Goal: Task Accomplishment & Management: Use online tool/utility

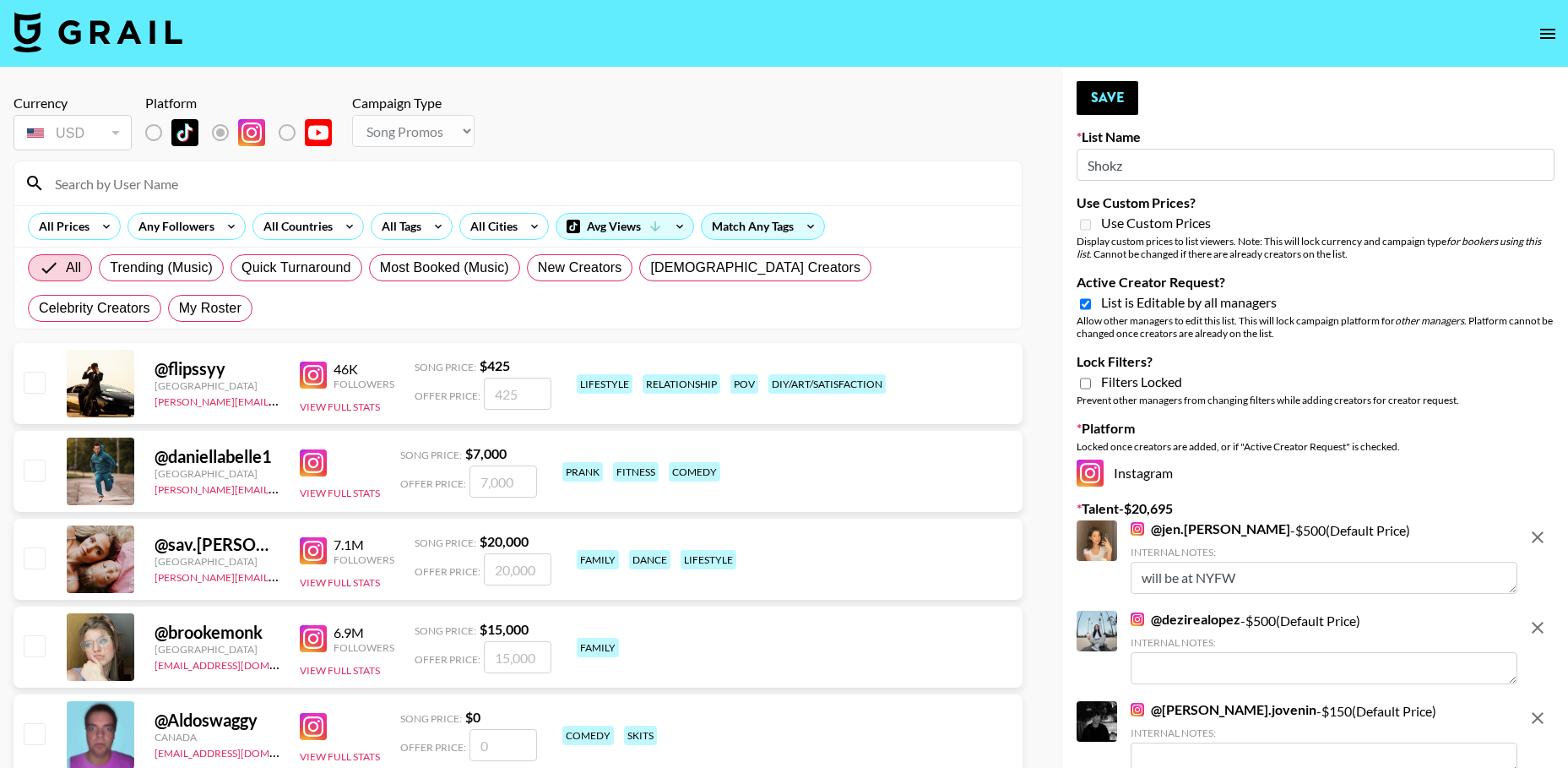
select select "Song"
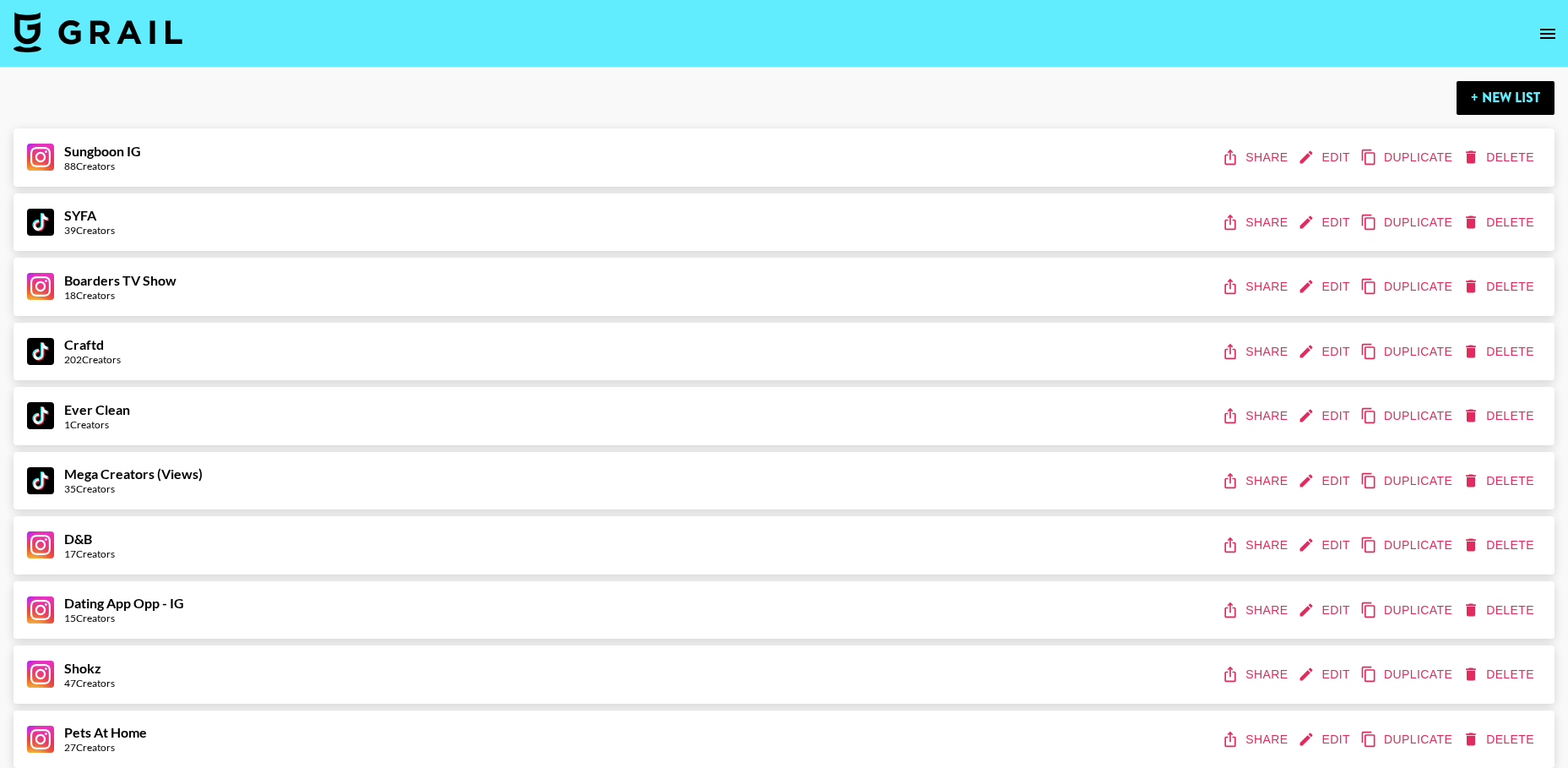
scroll to position [9585, 0]
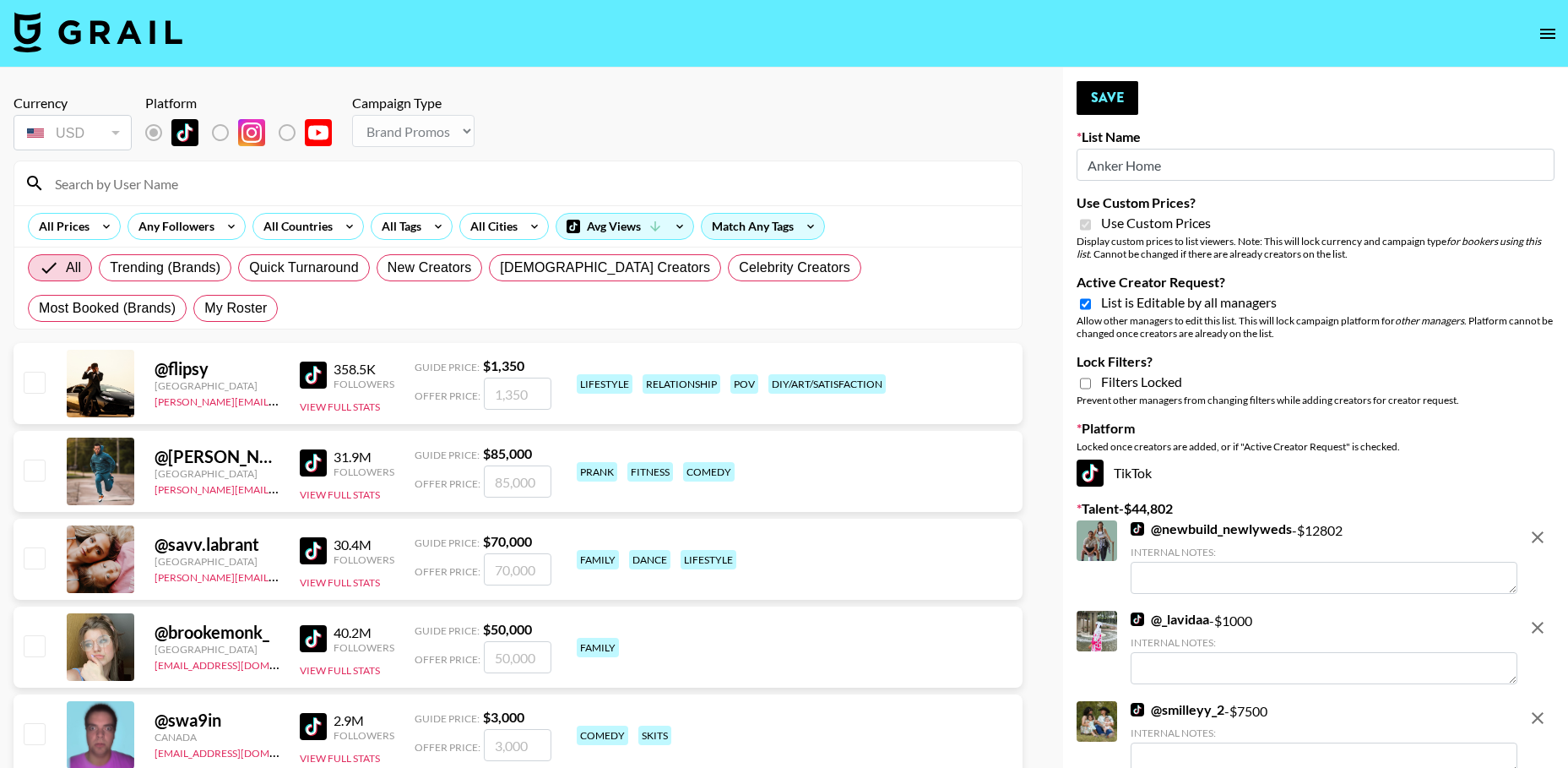
select select "Brand"
click at [1136, 523] on img at bounding box center [1137, 528] width 14 height 14
click at [1148, 618] on link "@ _lavidaa" at bounding box center [1170, 619] width 79 height 16
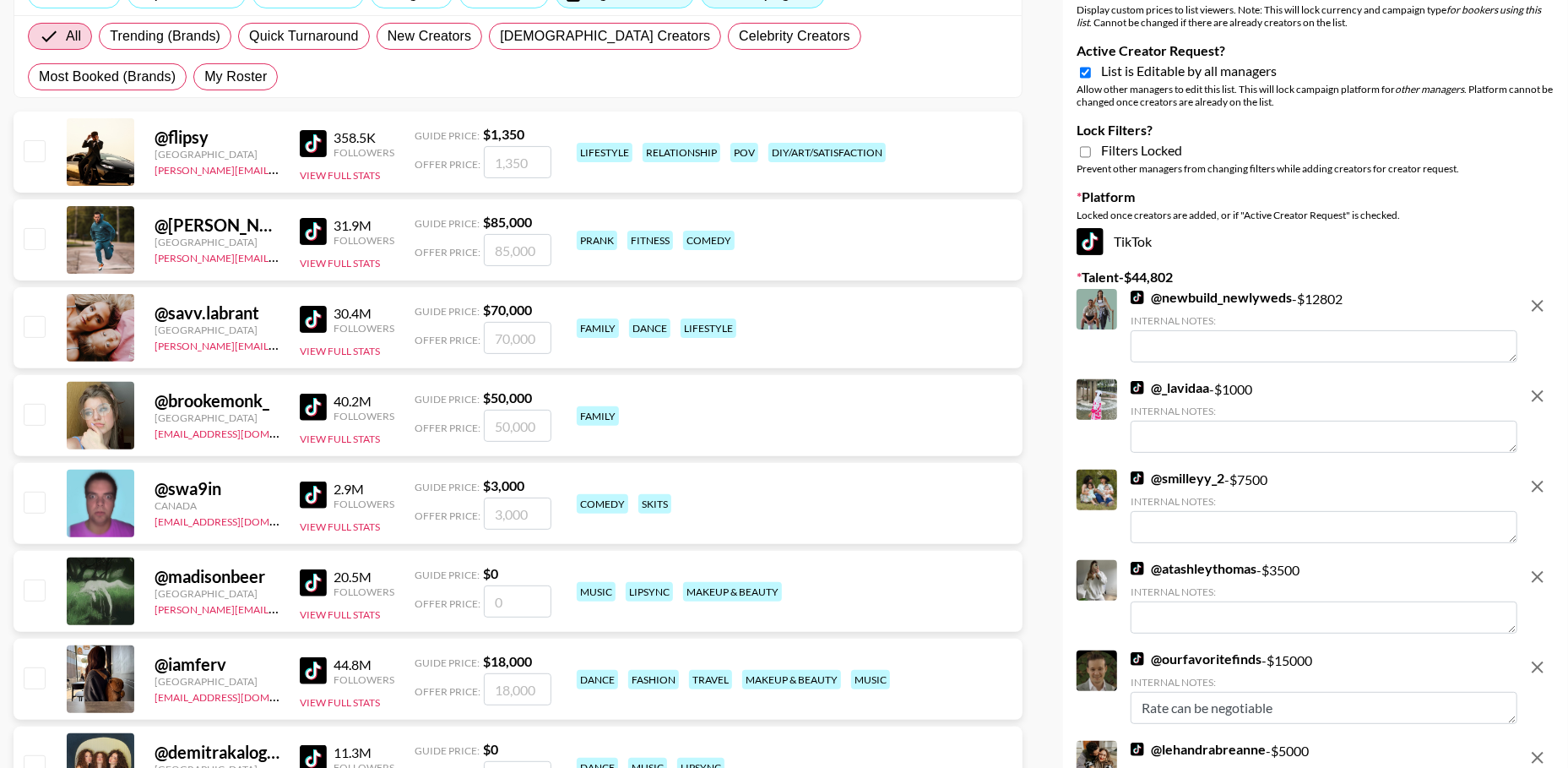
scroll to position [261, 0]
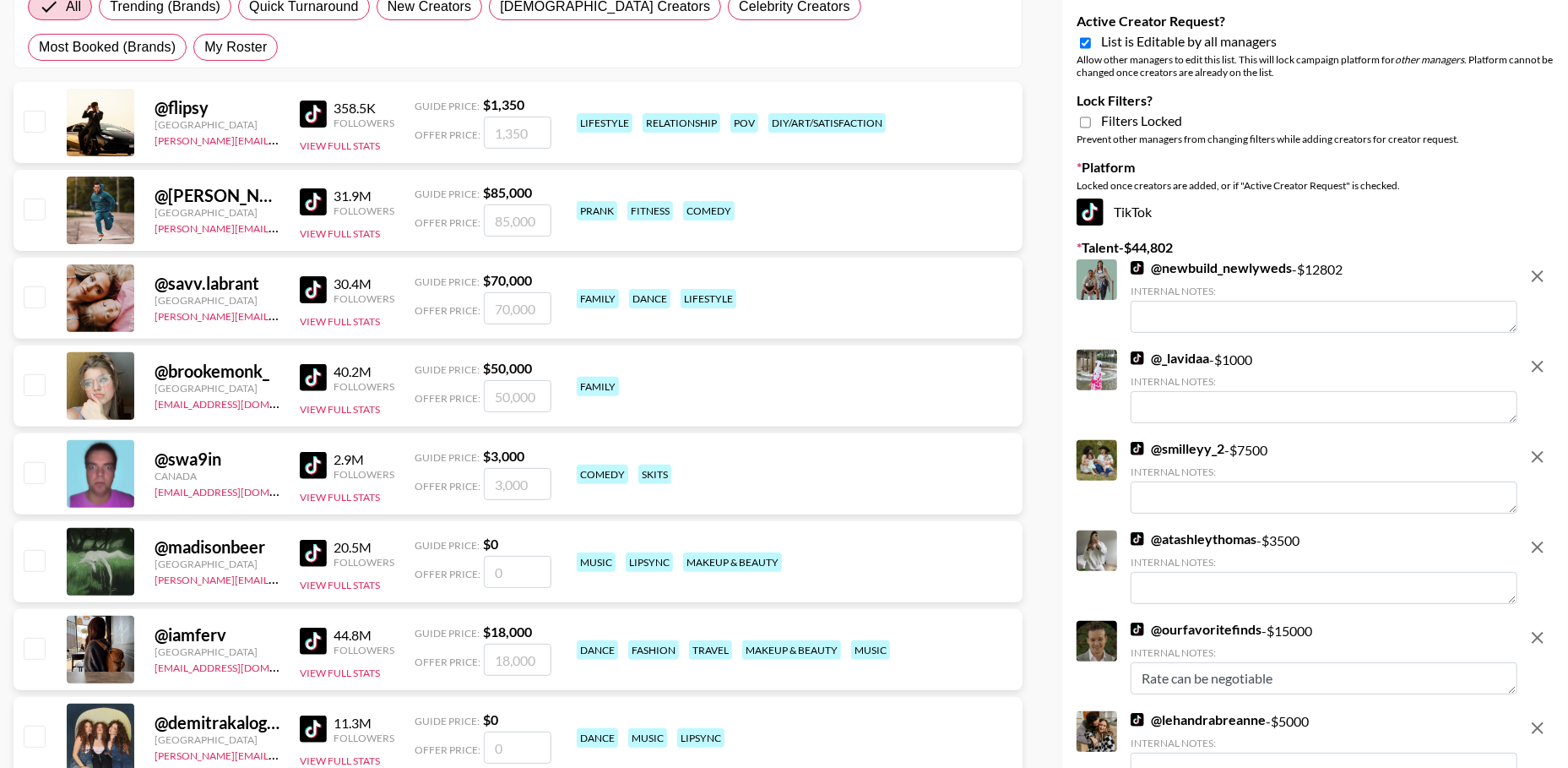
click at [1143, 444] on img at bounding box center [1137, 448] width 14 height 14
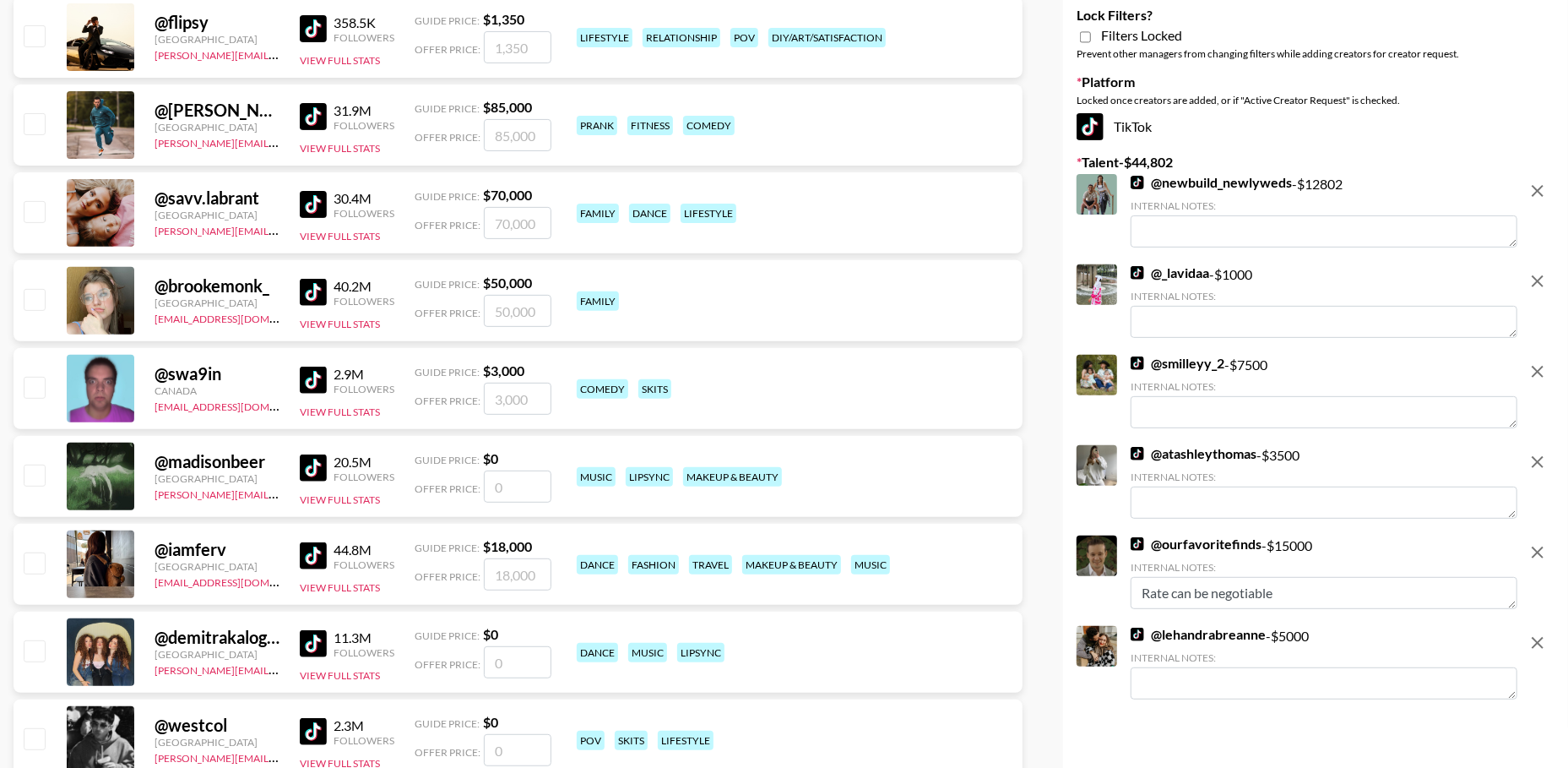
scroll to position [440, 0]
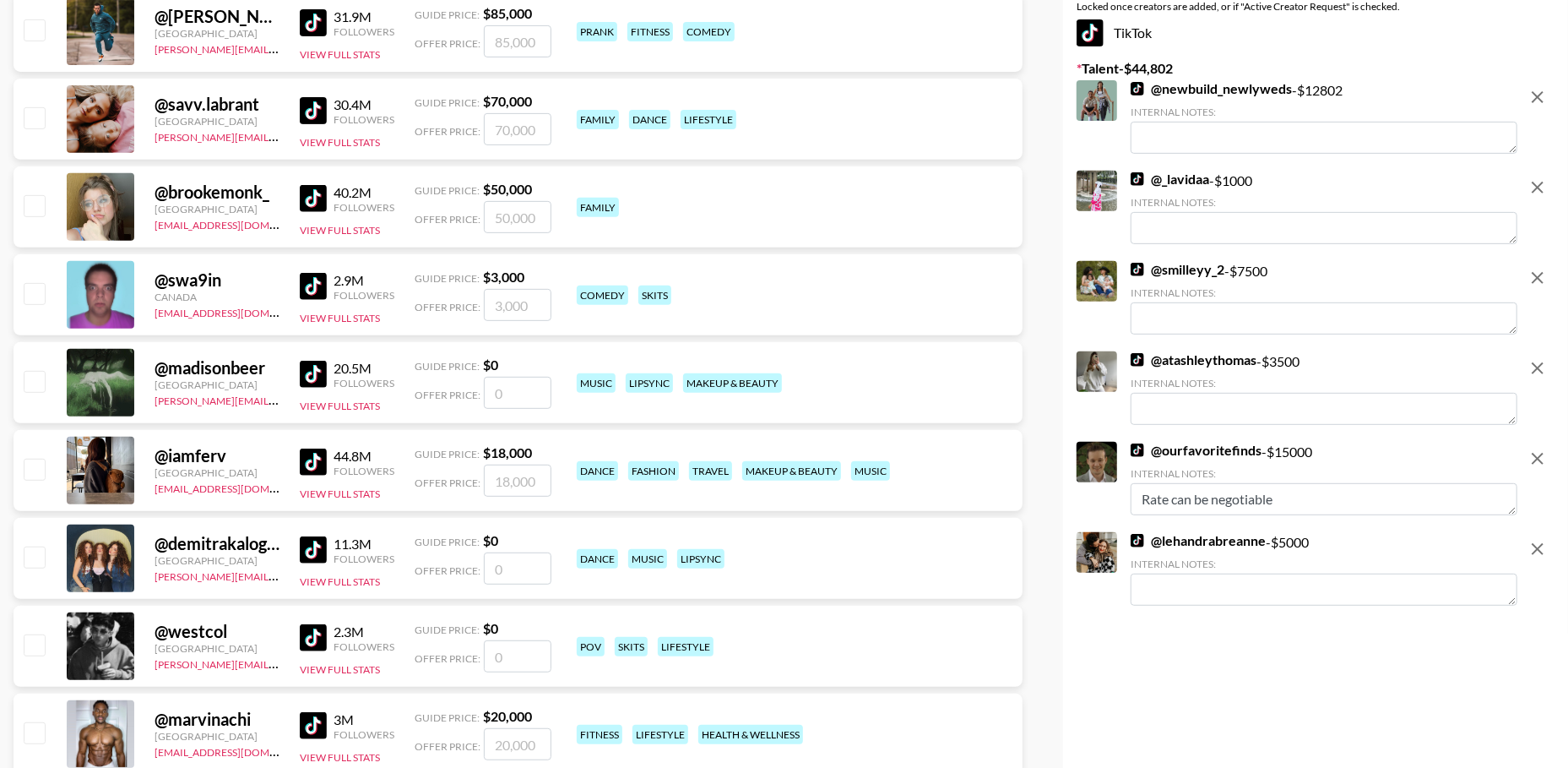
click at [1140, 445] on img at bounding box center [1137, 450] width 14 height 14
click at [1141, 539] on img at bounding box center [1137, 540] width 14 height 14
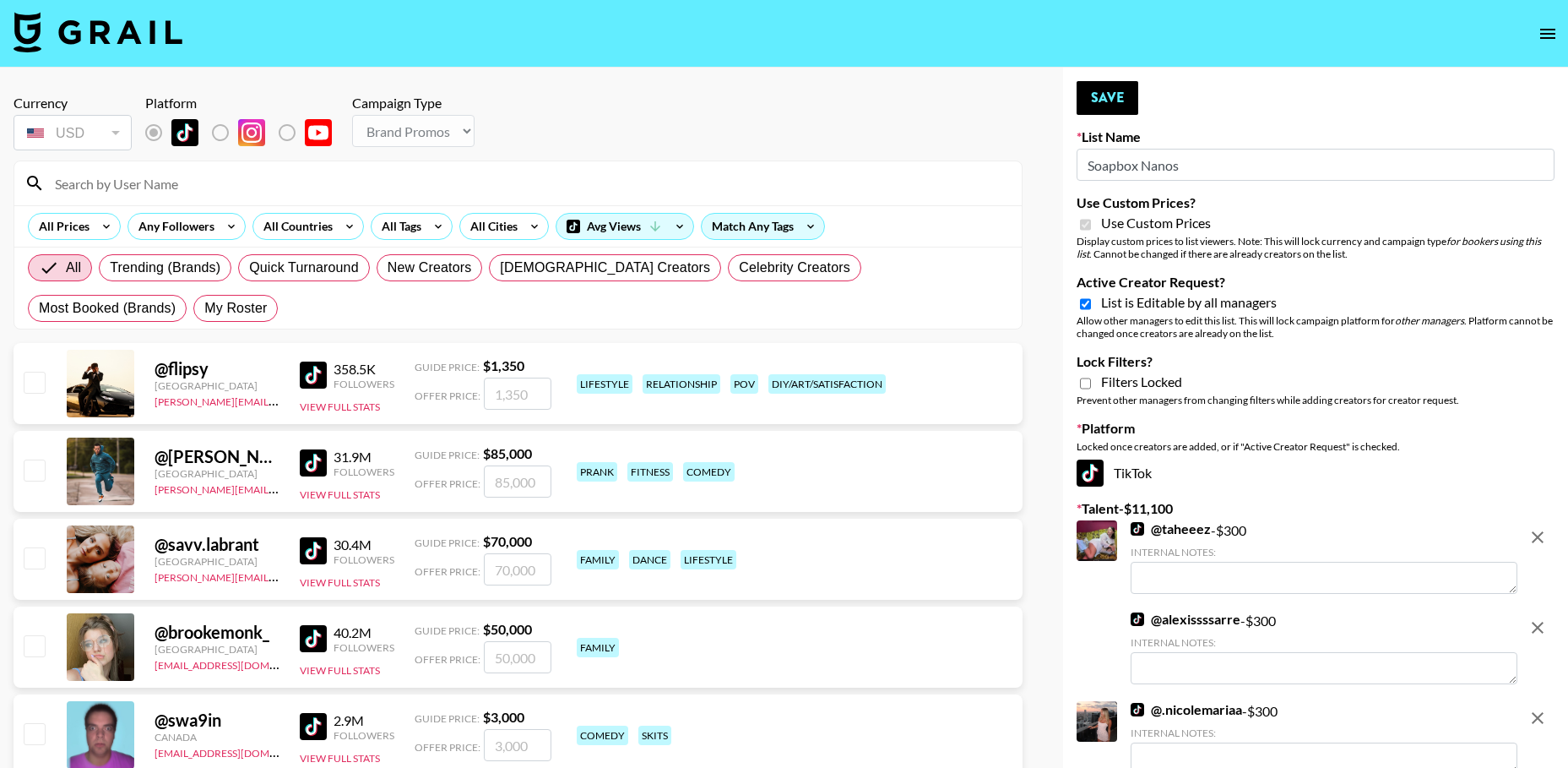
select select "Brand"
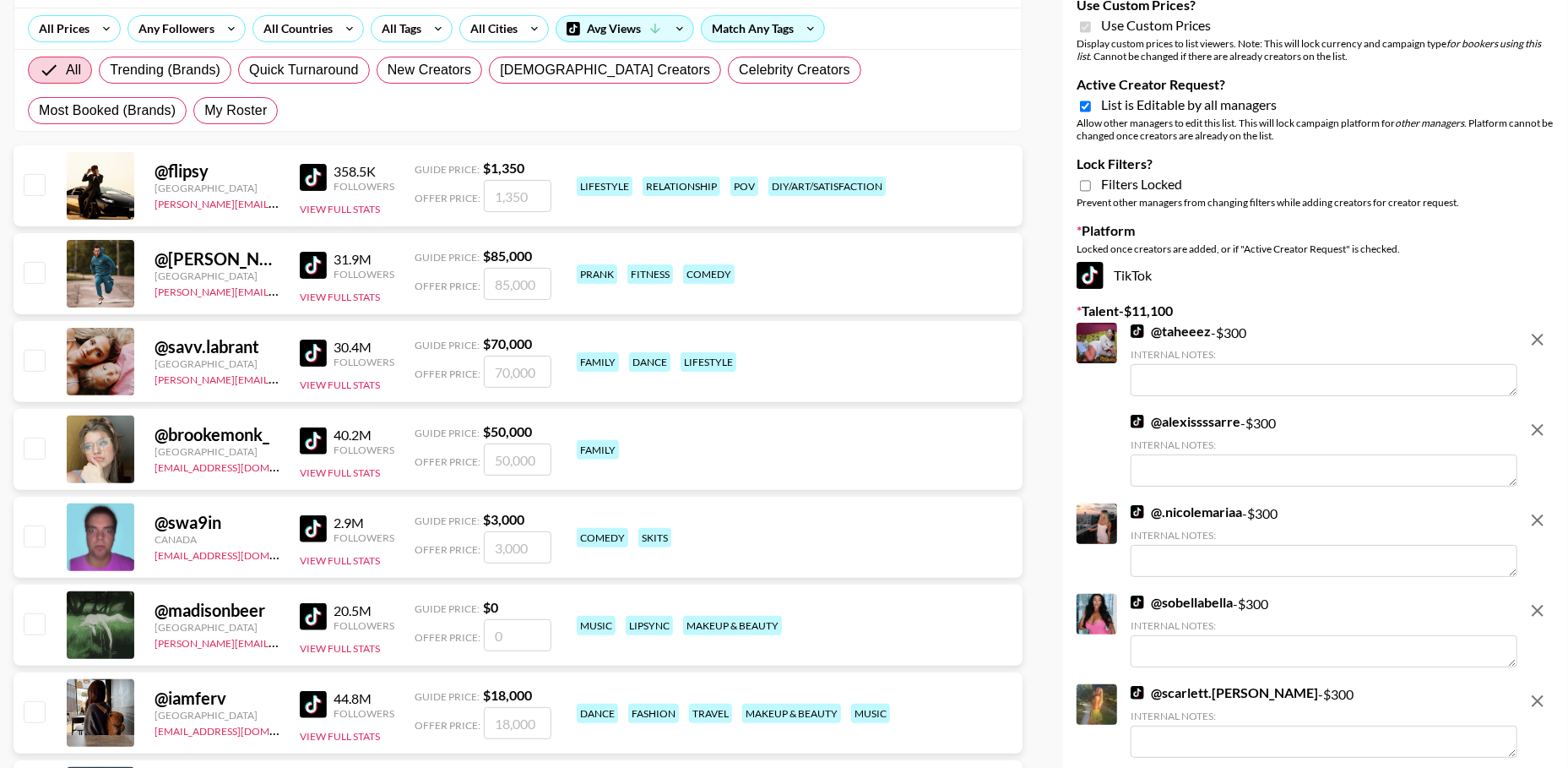
scroll to position [209, 0]
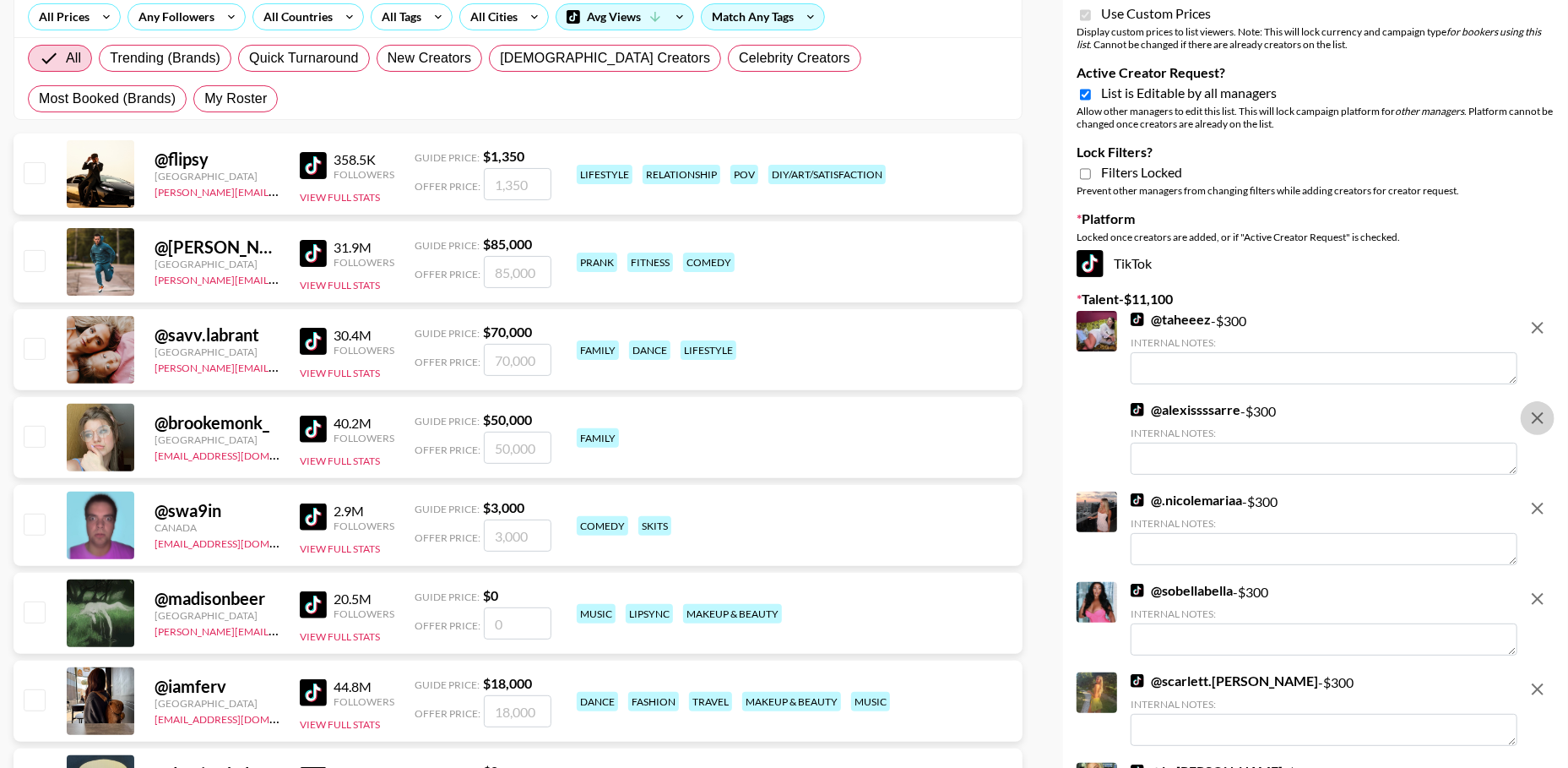
click at [1533, 405] on button "remove" at bounding box center [1538, 418] width 34 height 34
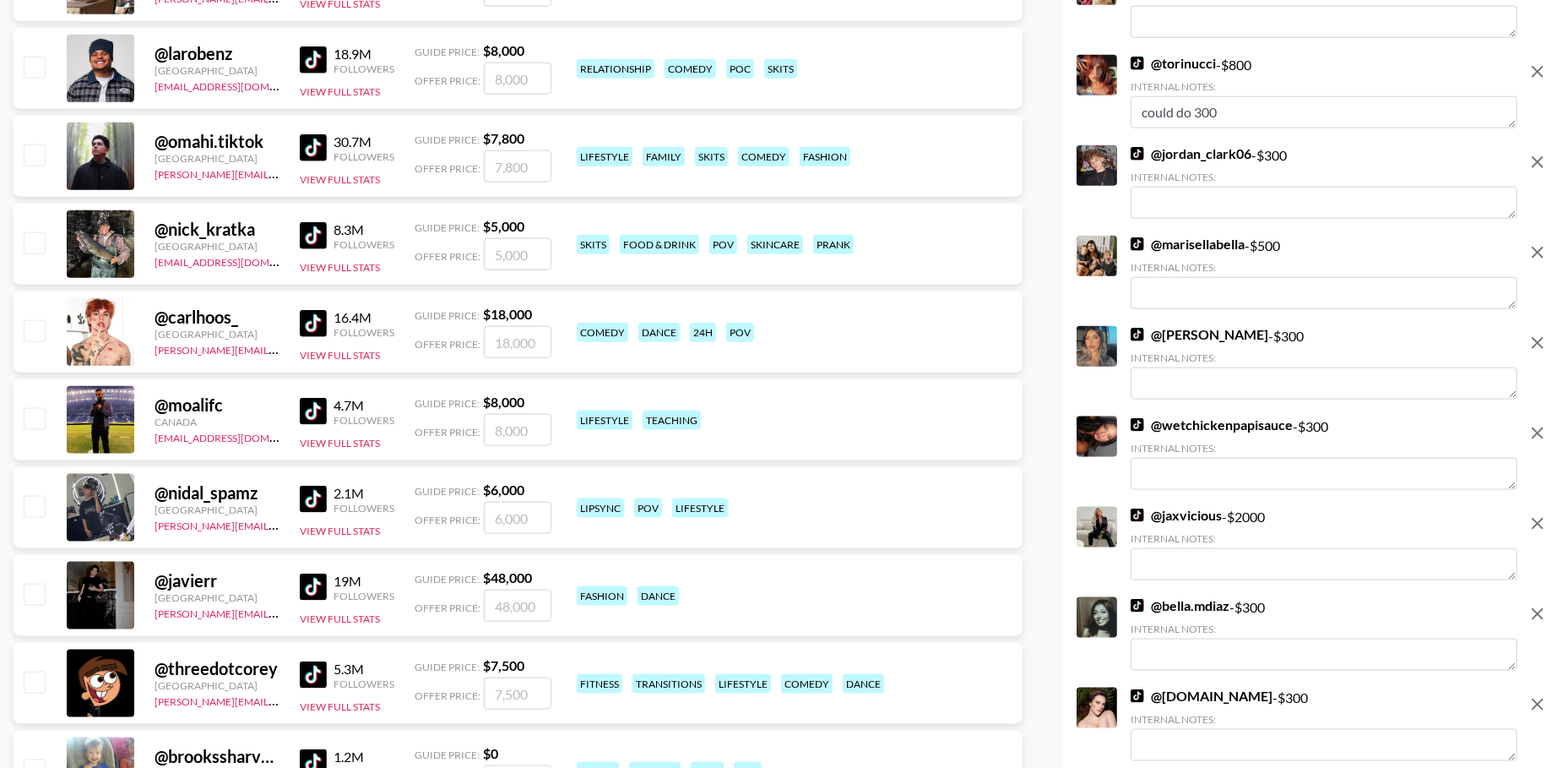
scroll to position [1591, 0]
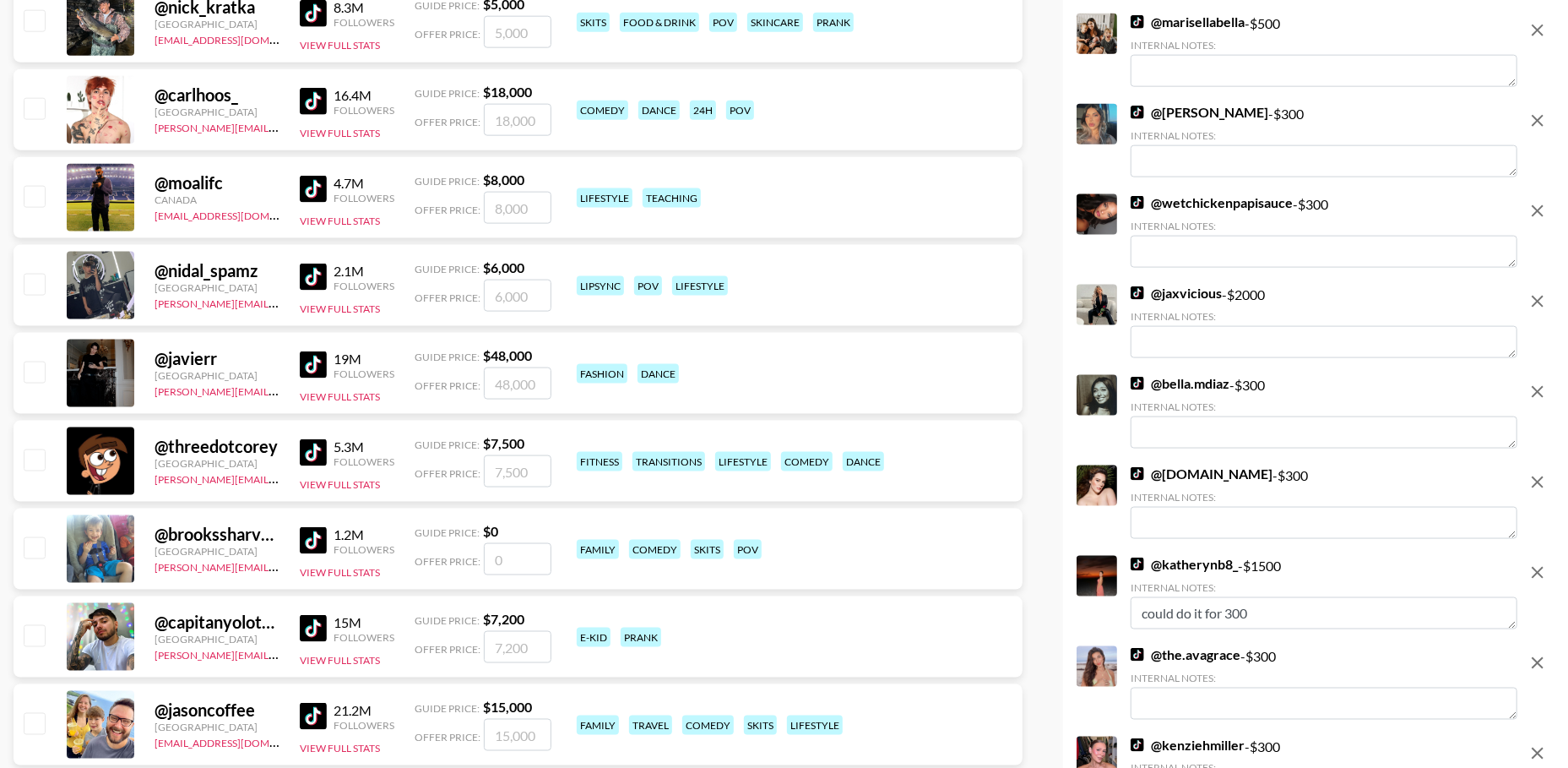
click at [1535, 297] on icon "remove" at bounding box center [1538, 302] width 20 height 20
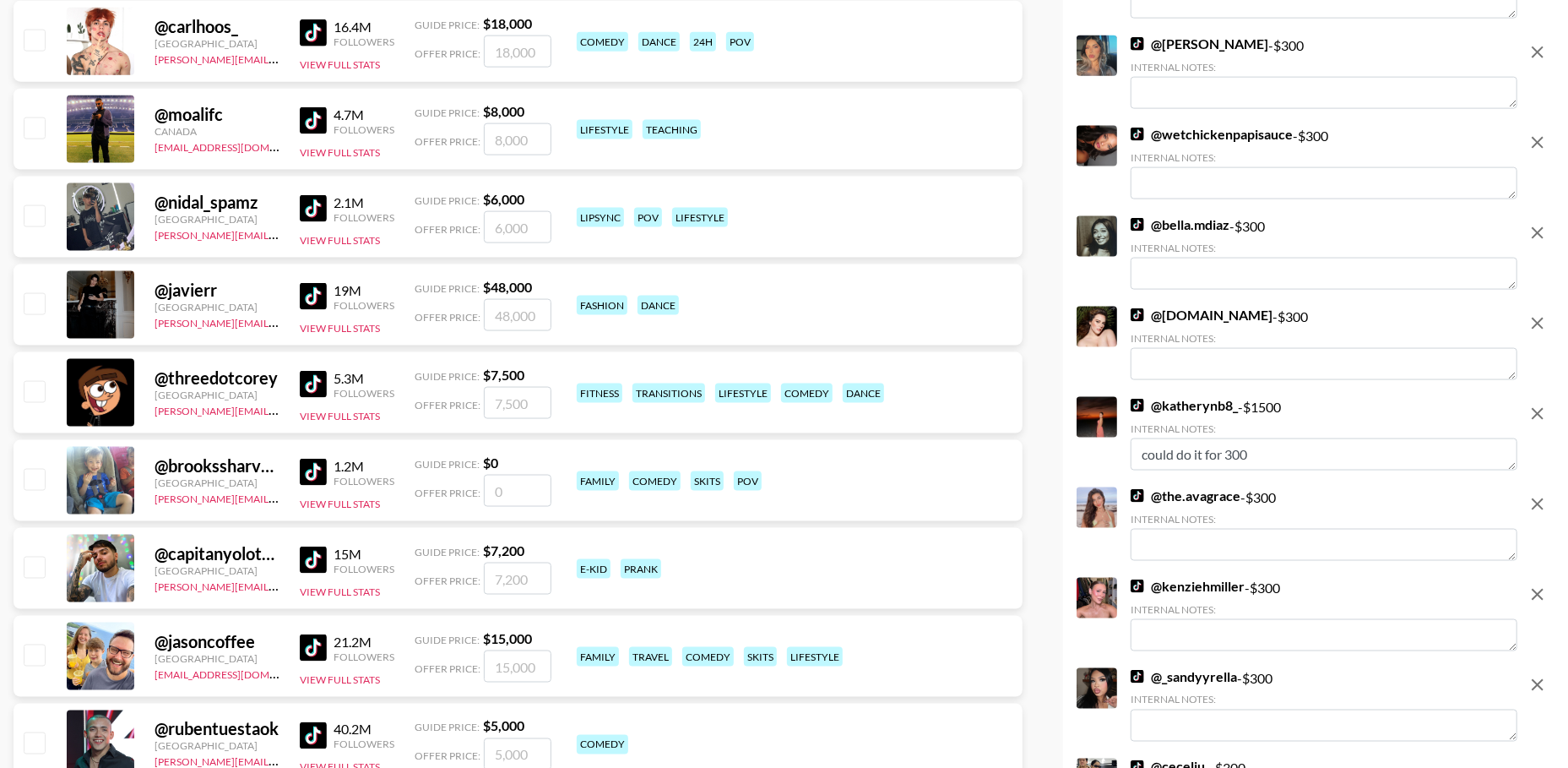
scroll to position [1662, 0]
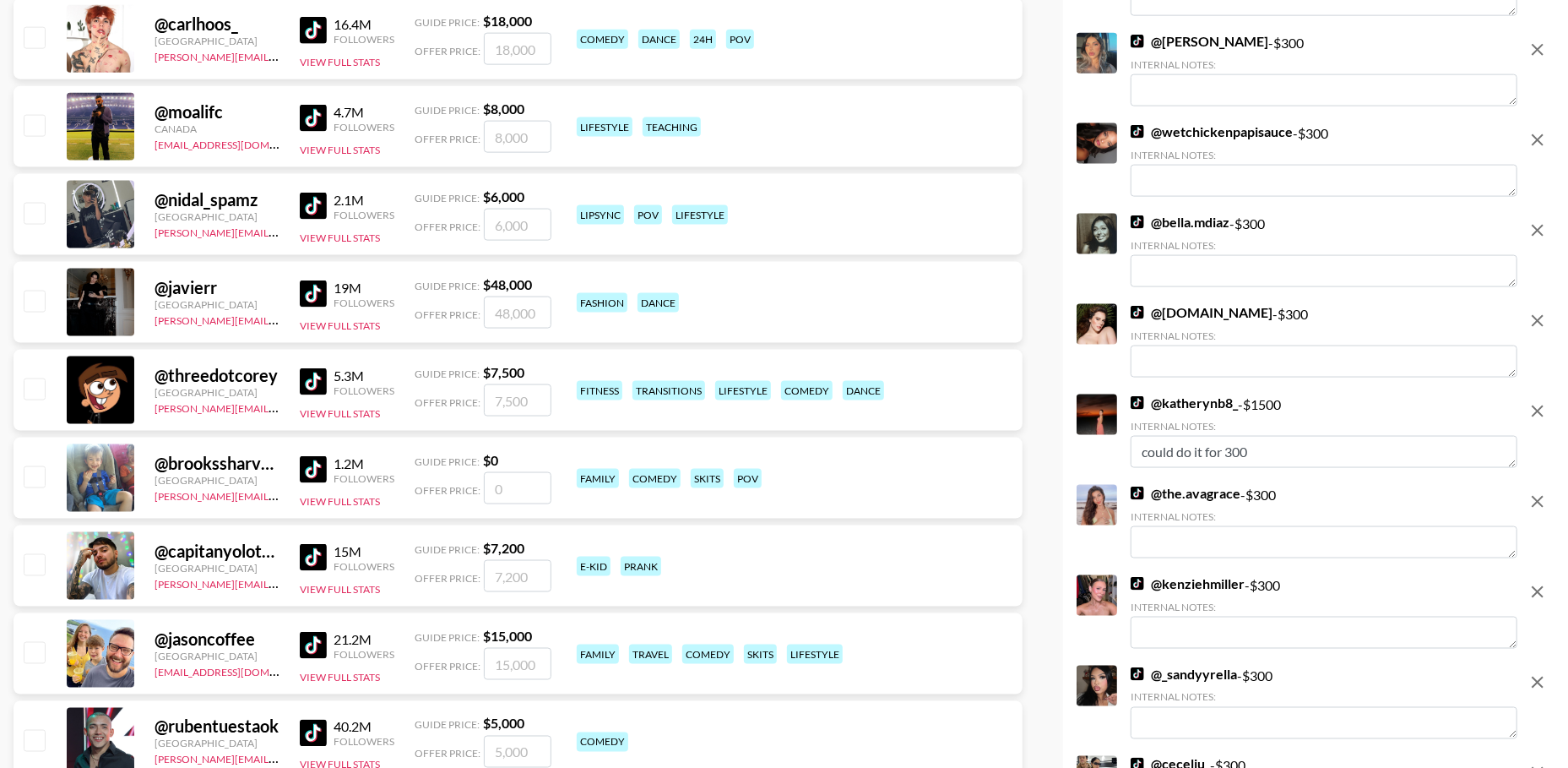
click at [1531, 408] on icon "remove" at bounding box center [1538, 411] width 20 height 20
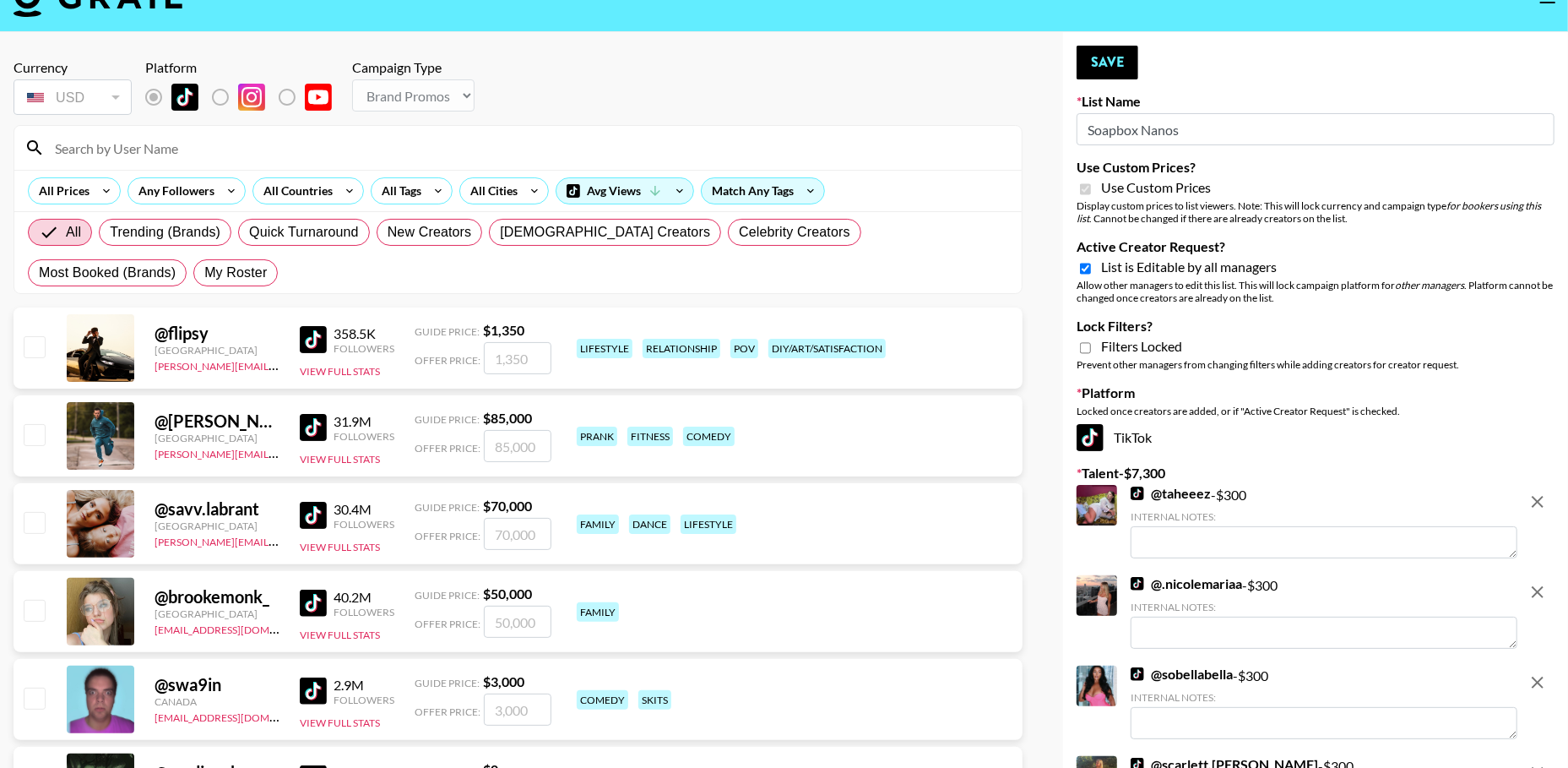
scroll to position [0, 0]
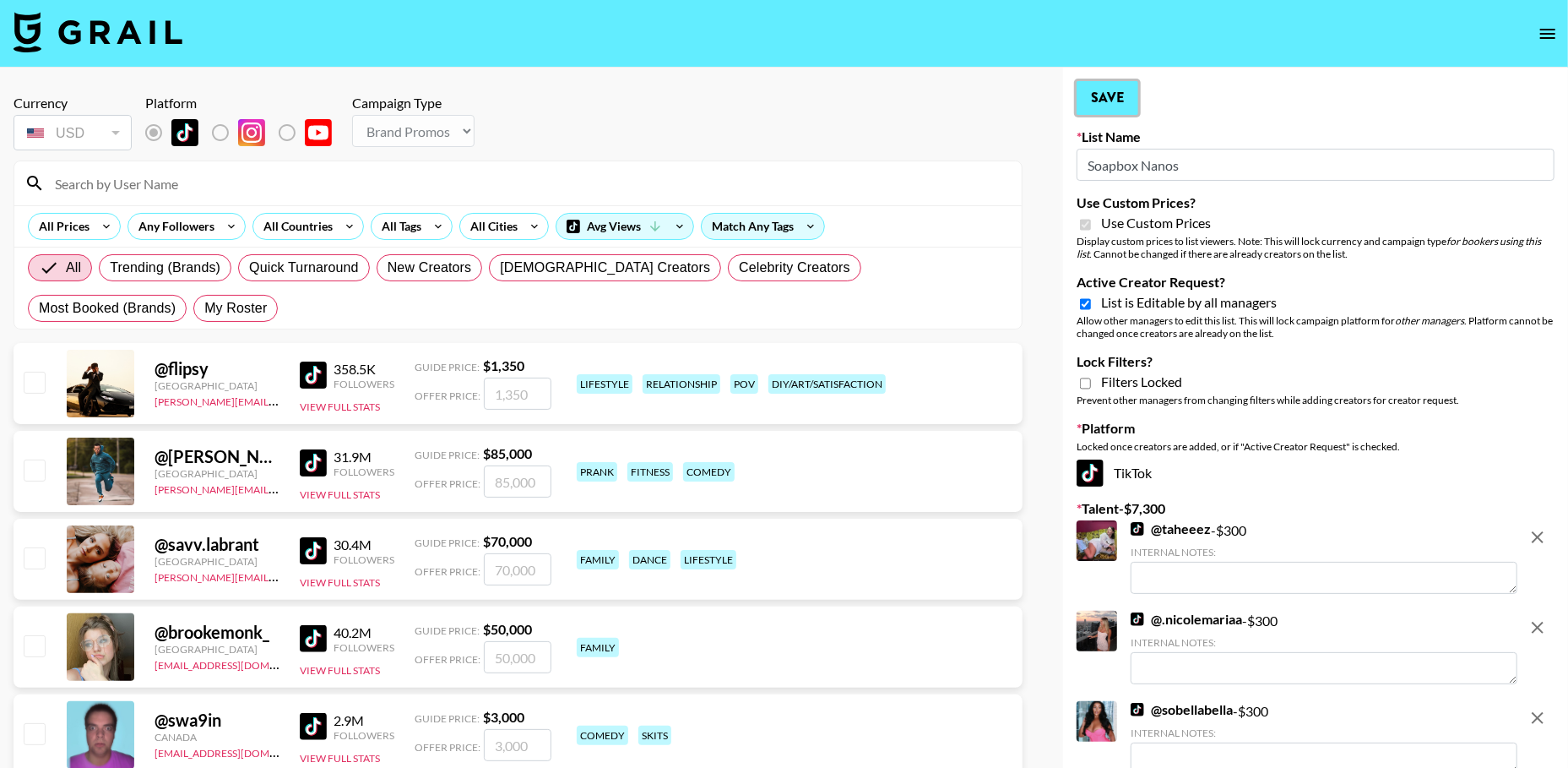
click at [1095, 88] on button "Save" at bounding box center [1107, 98] width 61 height 34
click at [1544, 32] on icon "open drawer" at bounding box center [1548, 33] width 16 height 10
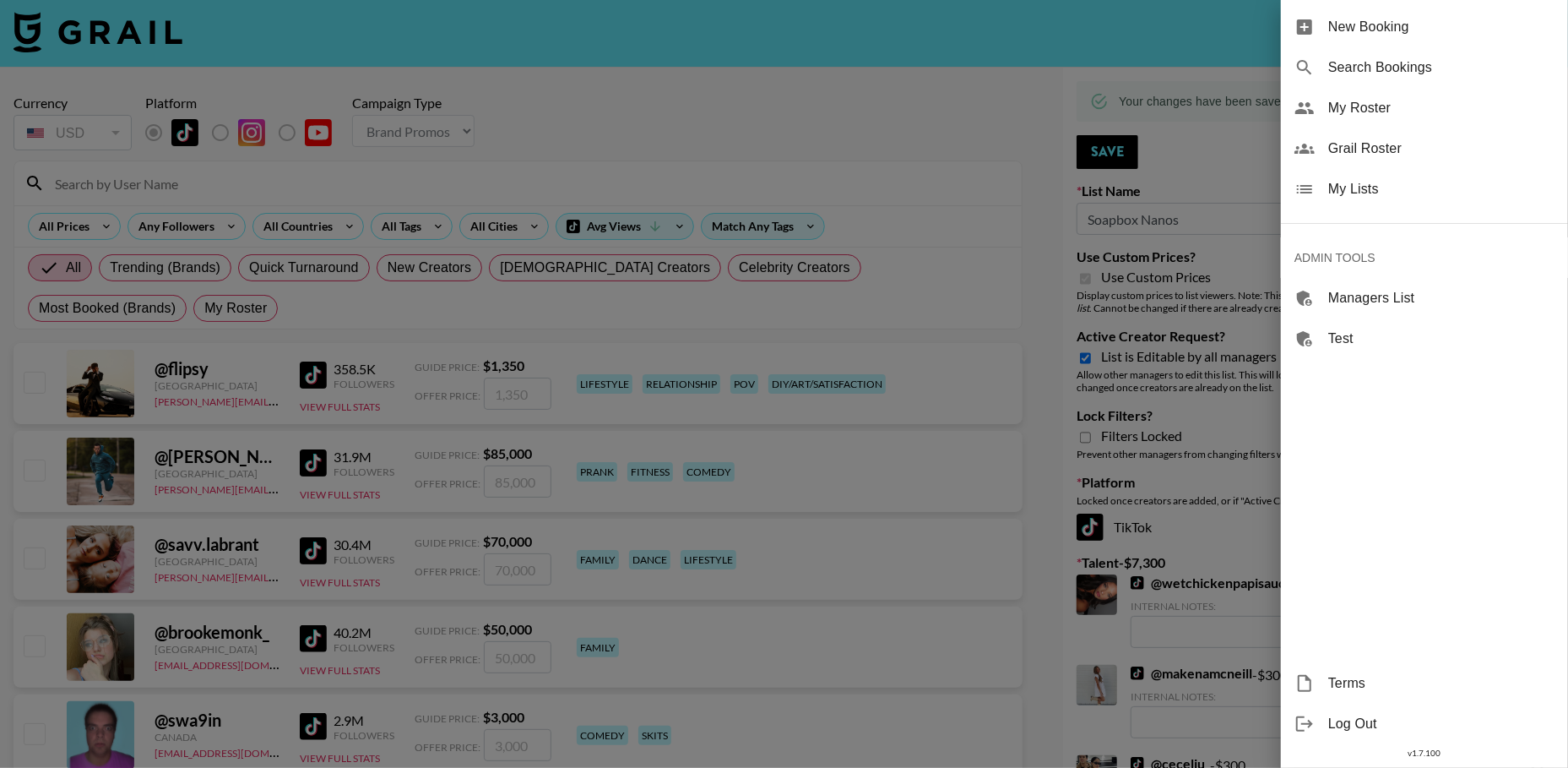
click at [1377, 183] on span "My Lists" at bounding box center [1442, 189] width 227 height 20
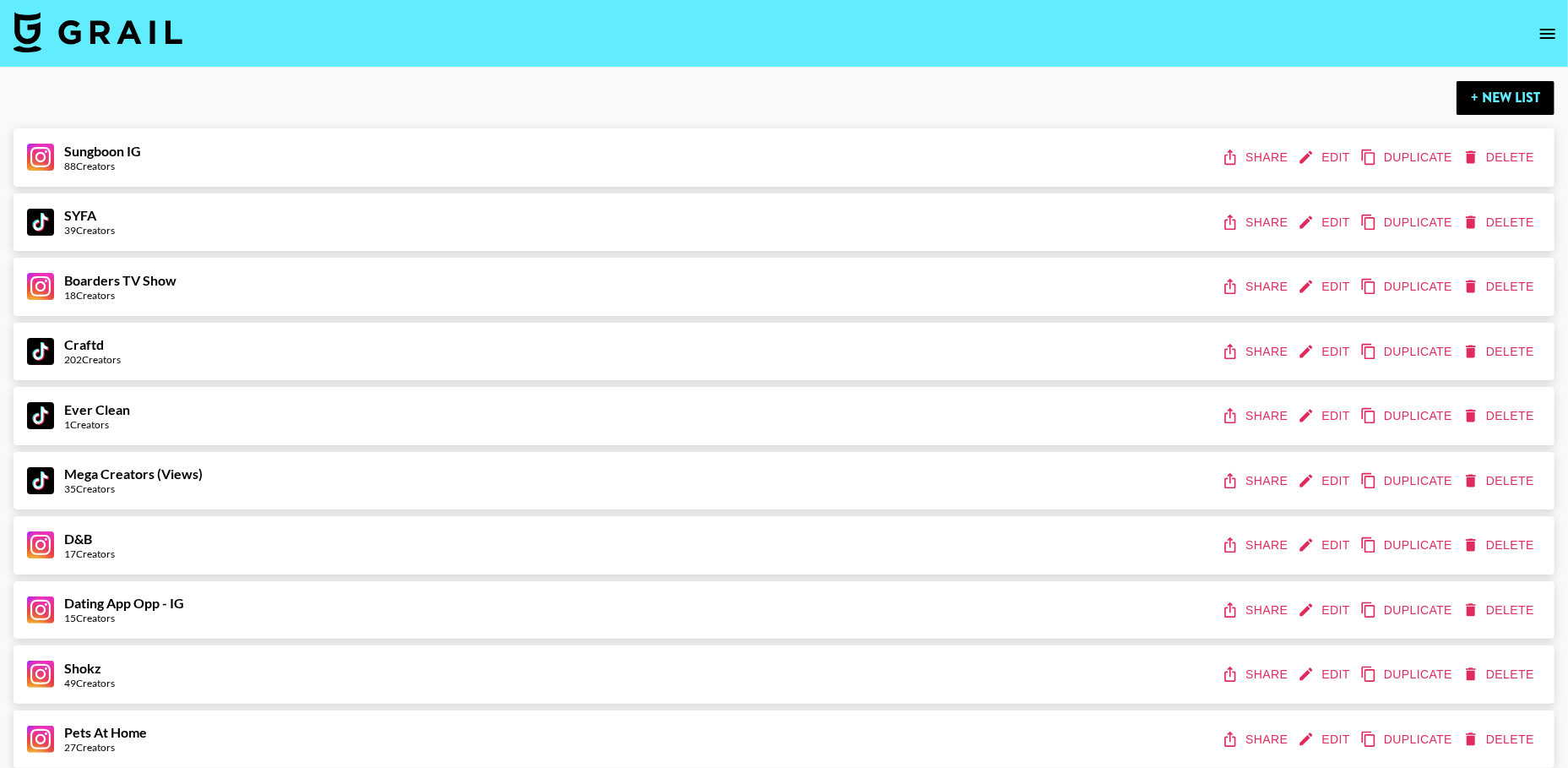
scroll to position [670, 0]
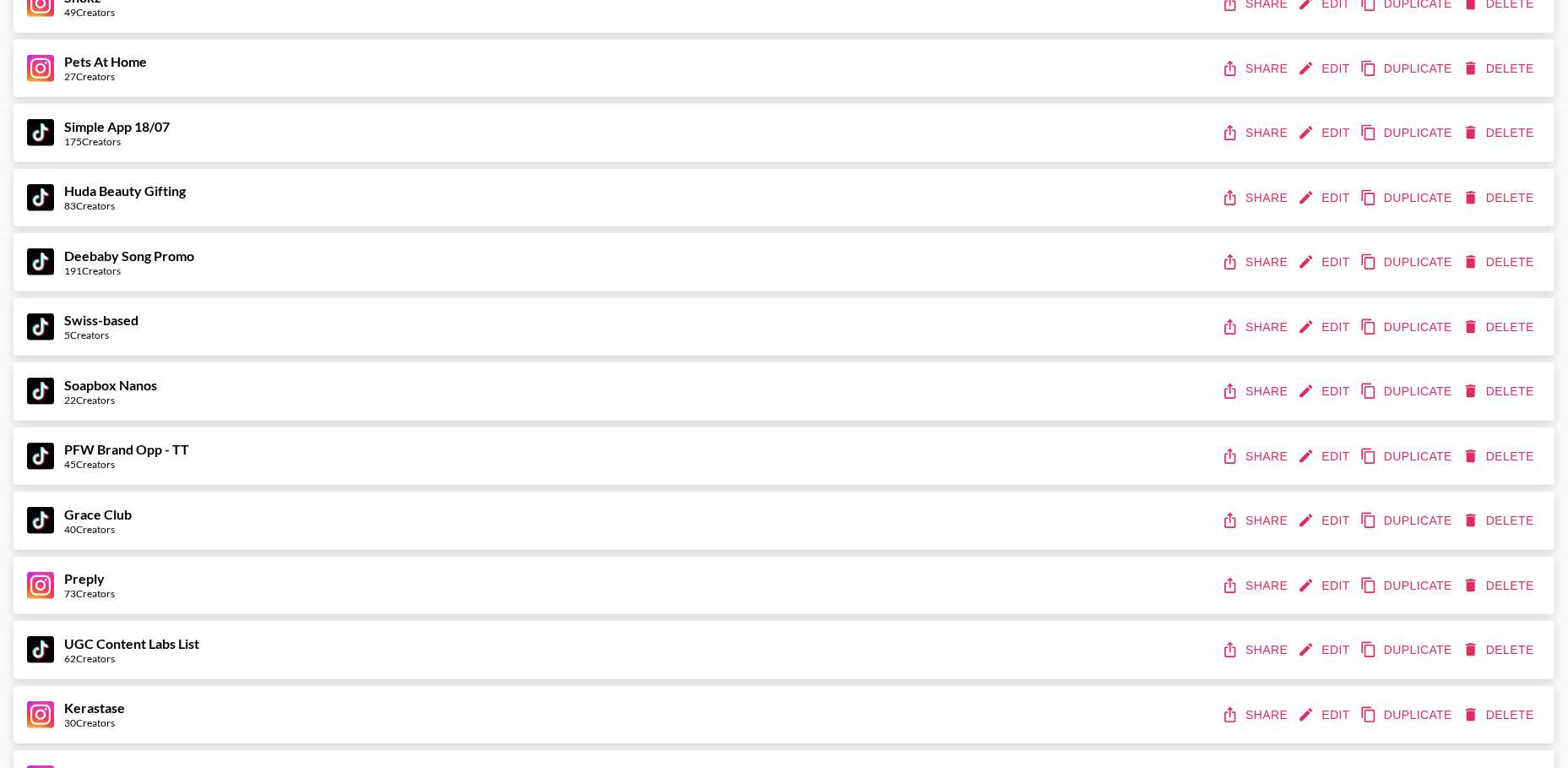
click at [1251, 397] on button "Share" at bounding box center [1256, 391] width 76 height 31
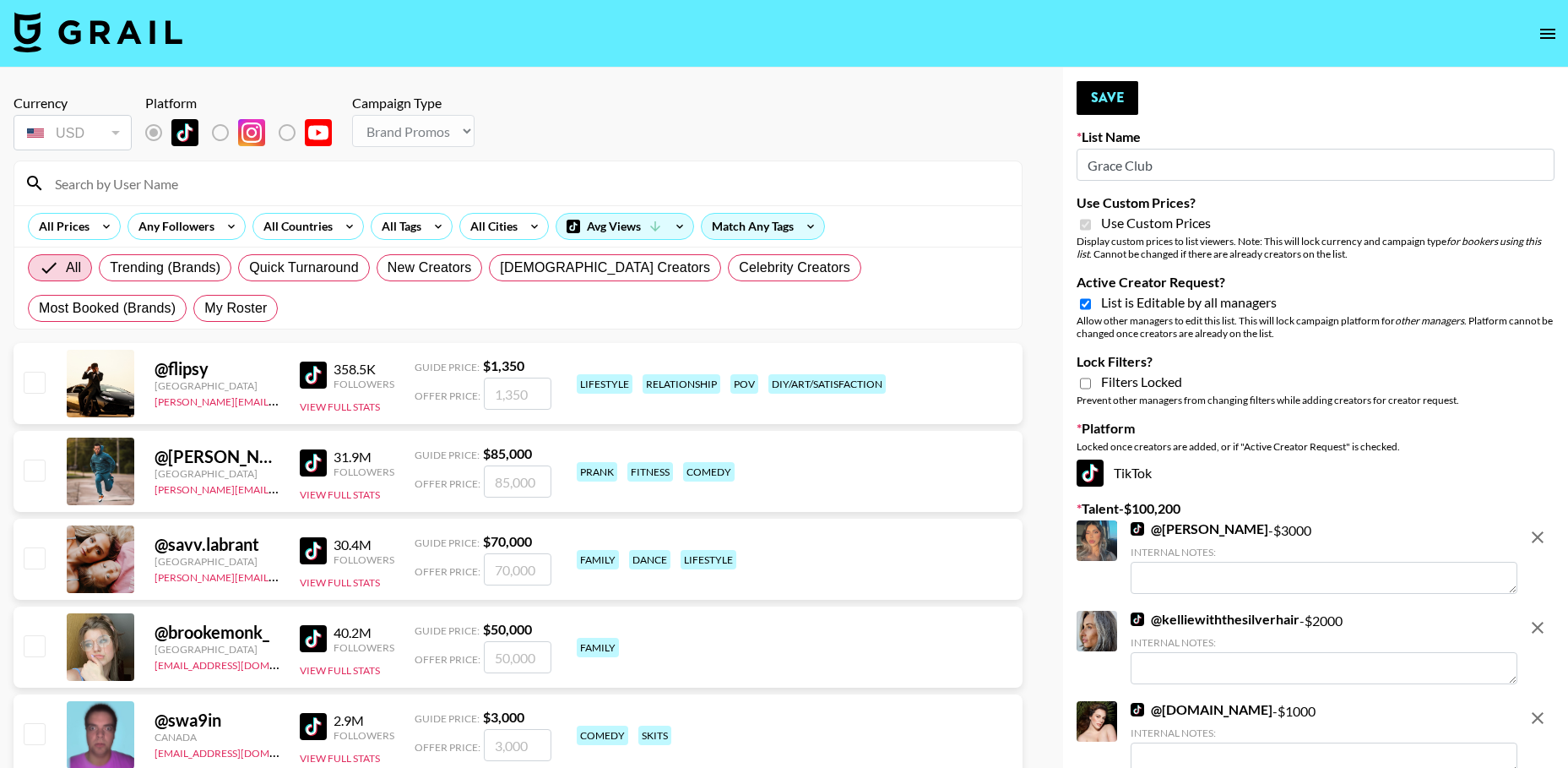
select select "Brand"
click at [1540, 27] on icon "open drawer" at bounding box center [1548, 34] width 20 height 20
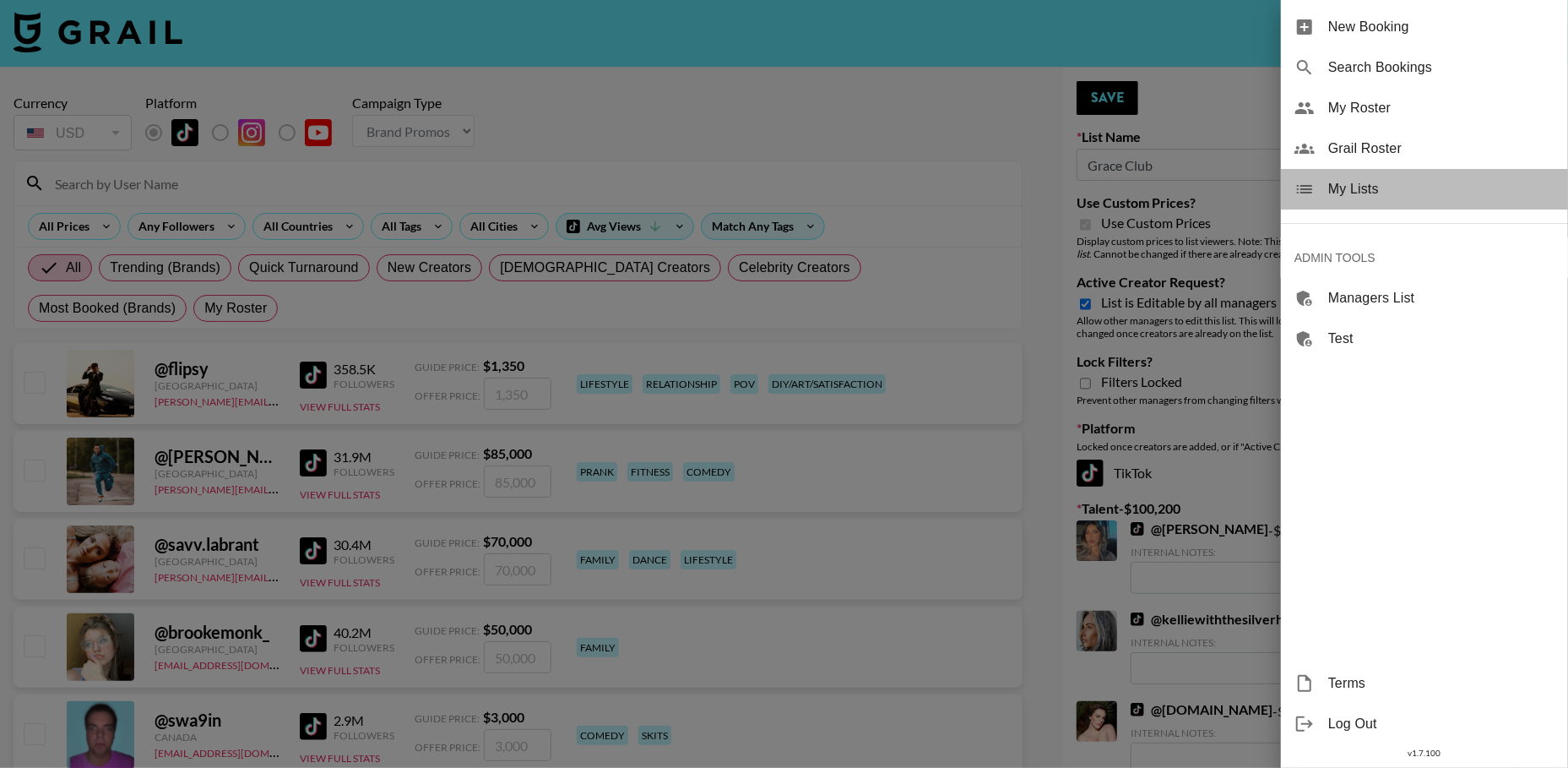
click at [1371, 186] on span "My Lists" at bounding box center [1442, 189] width 227 height 20
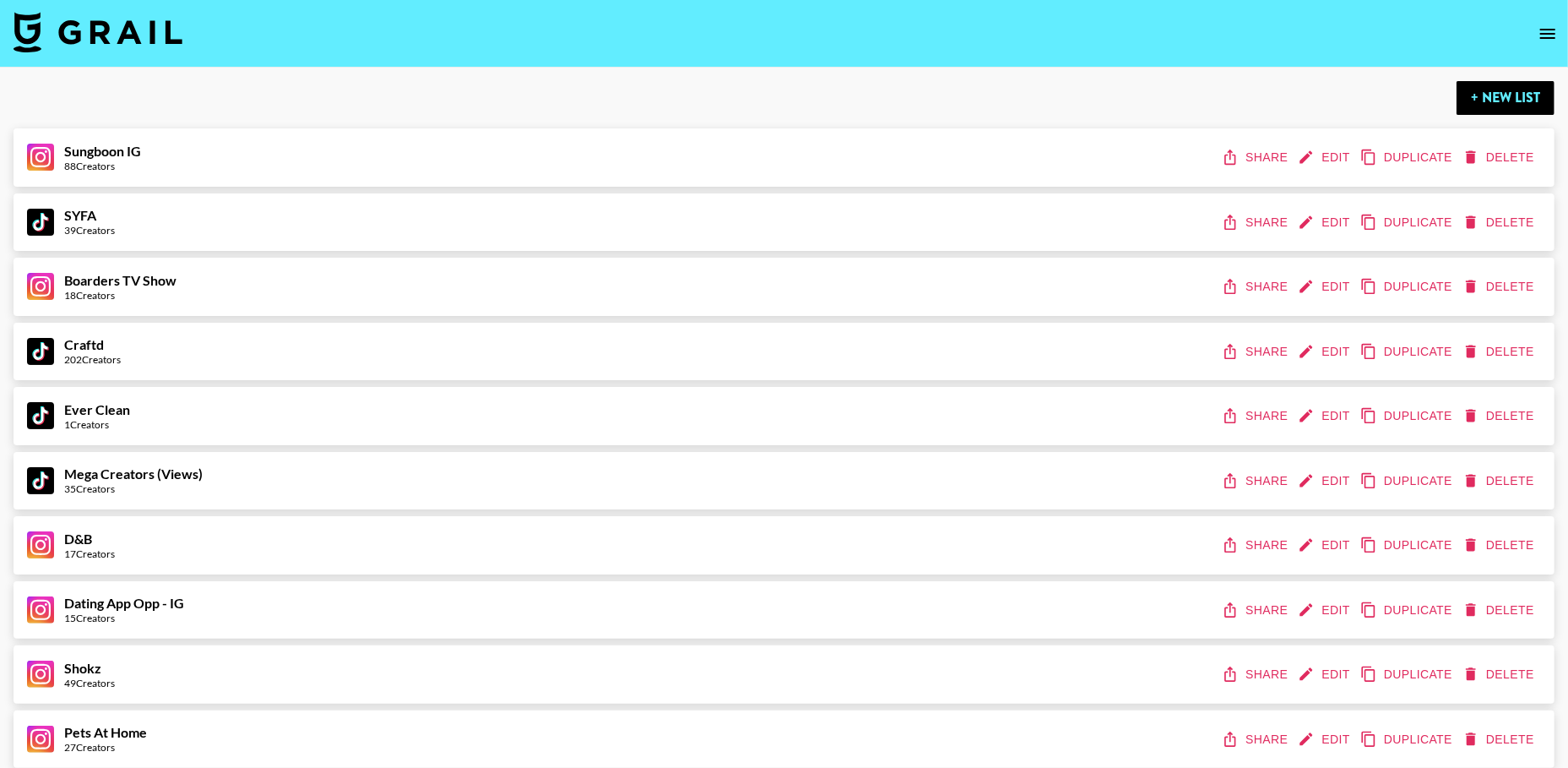
scroll to position [801, 0]
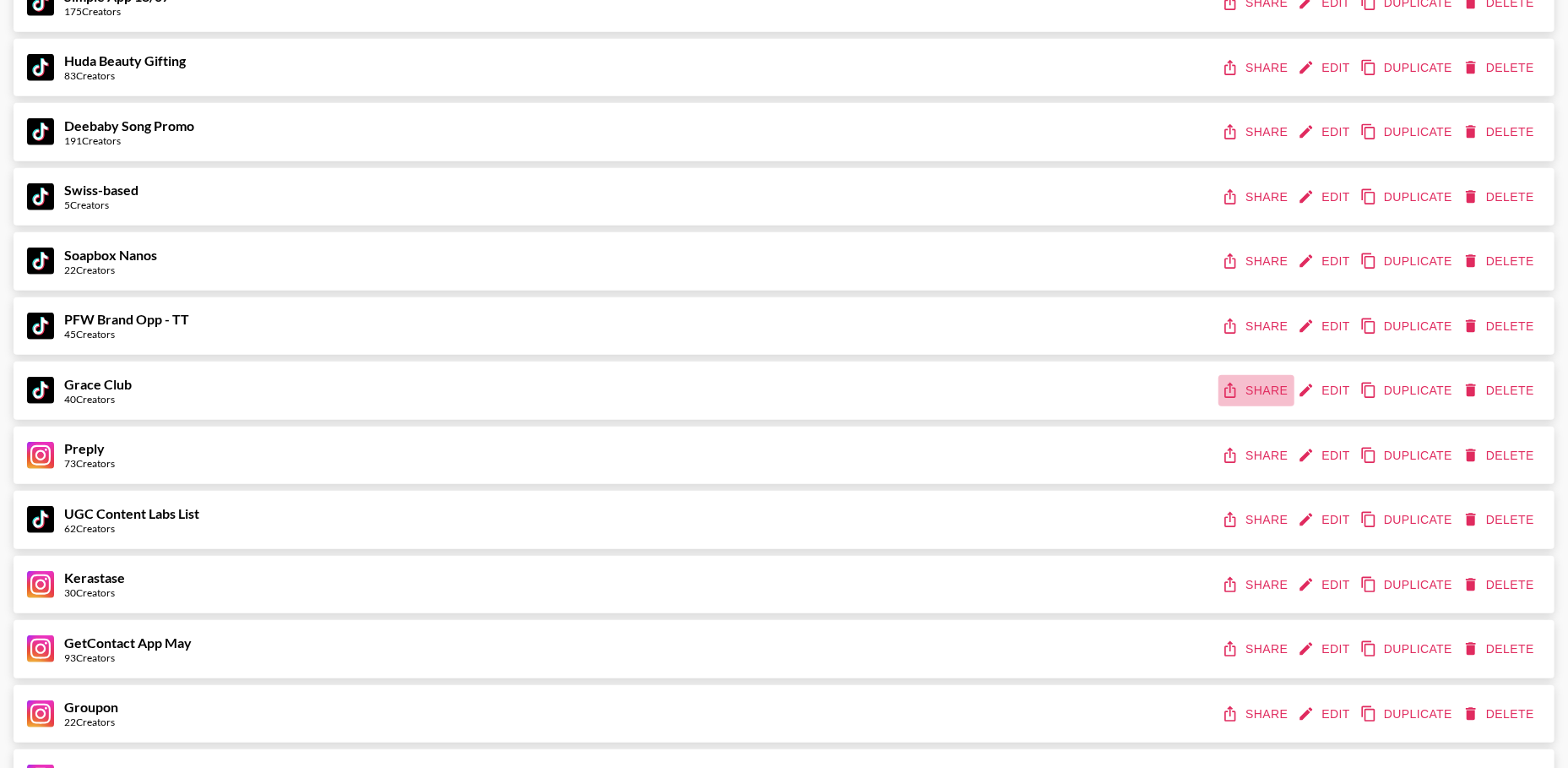
click at [1251, 401] on button "Share" at bounding box center [1256, 390] width 76 height 31
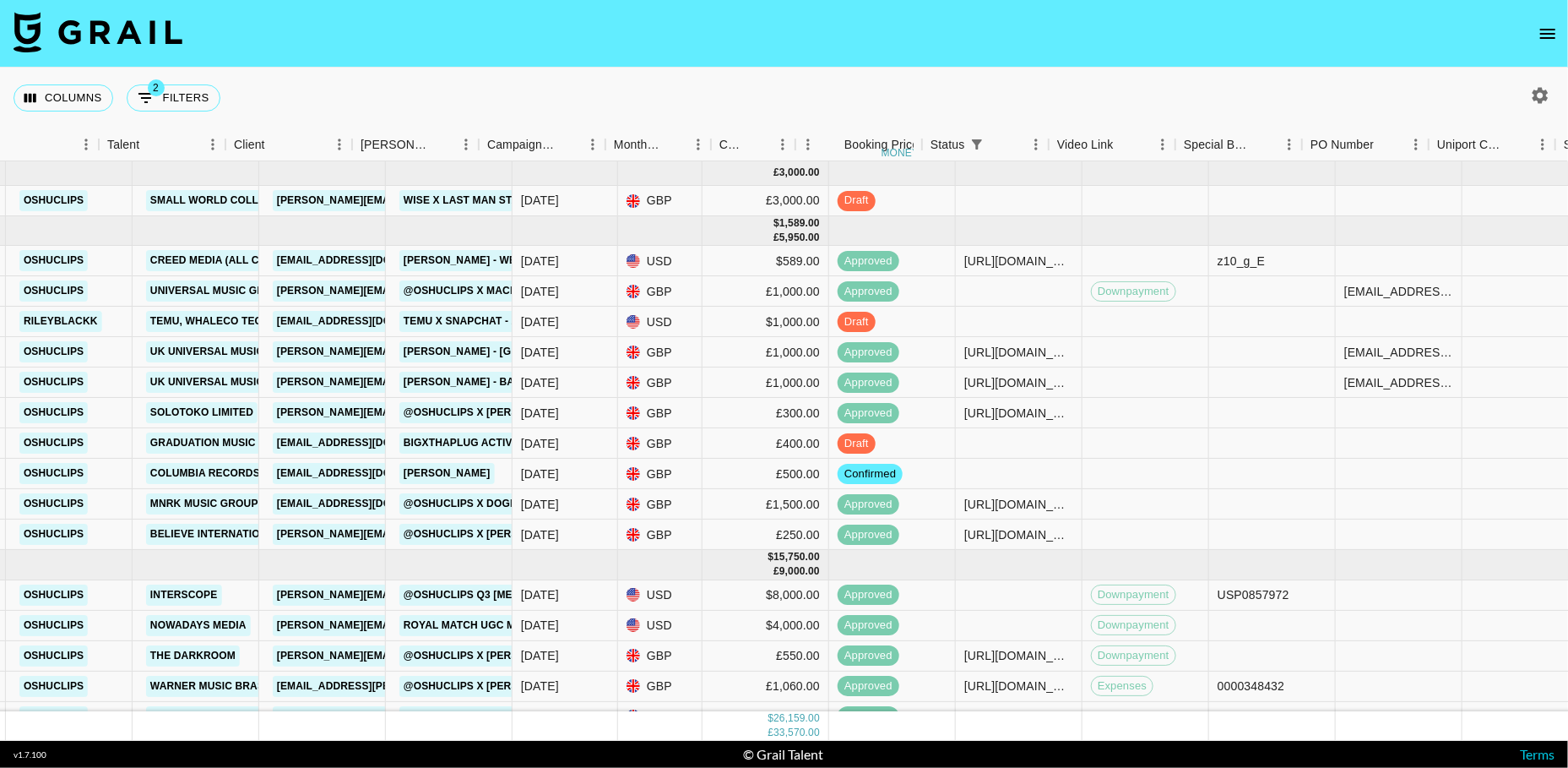
scroll to position [0, 606]
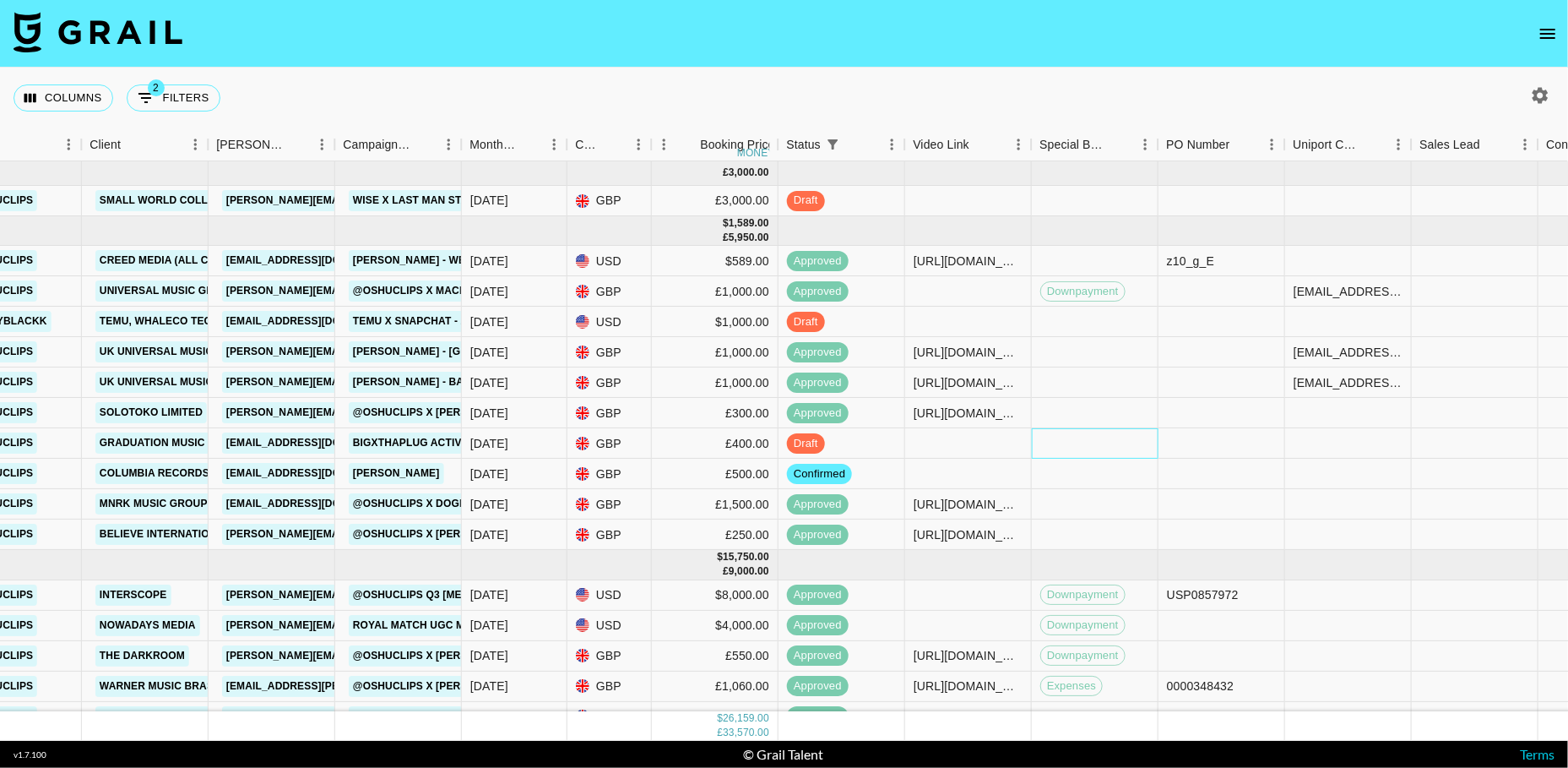
click at [1069, 441] on div at bounding box center [1095, 443] width 127 height 30
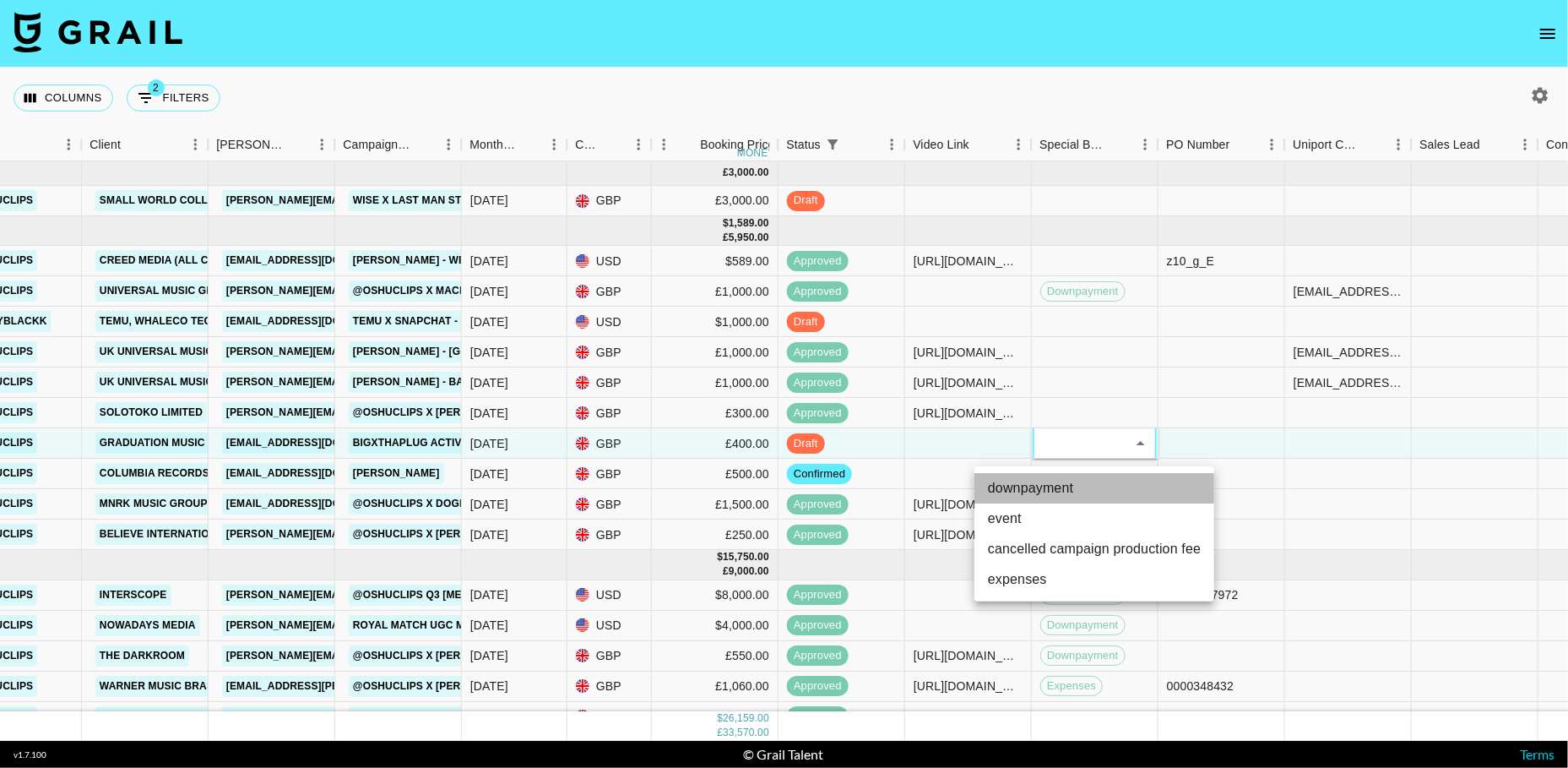
click at [1083, 479] on li "downpayment" at bounding box center [1094, 487] width 240 height 30
type input "downpayment"
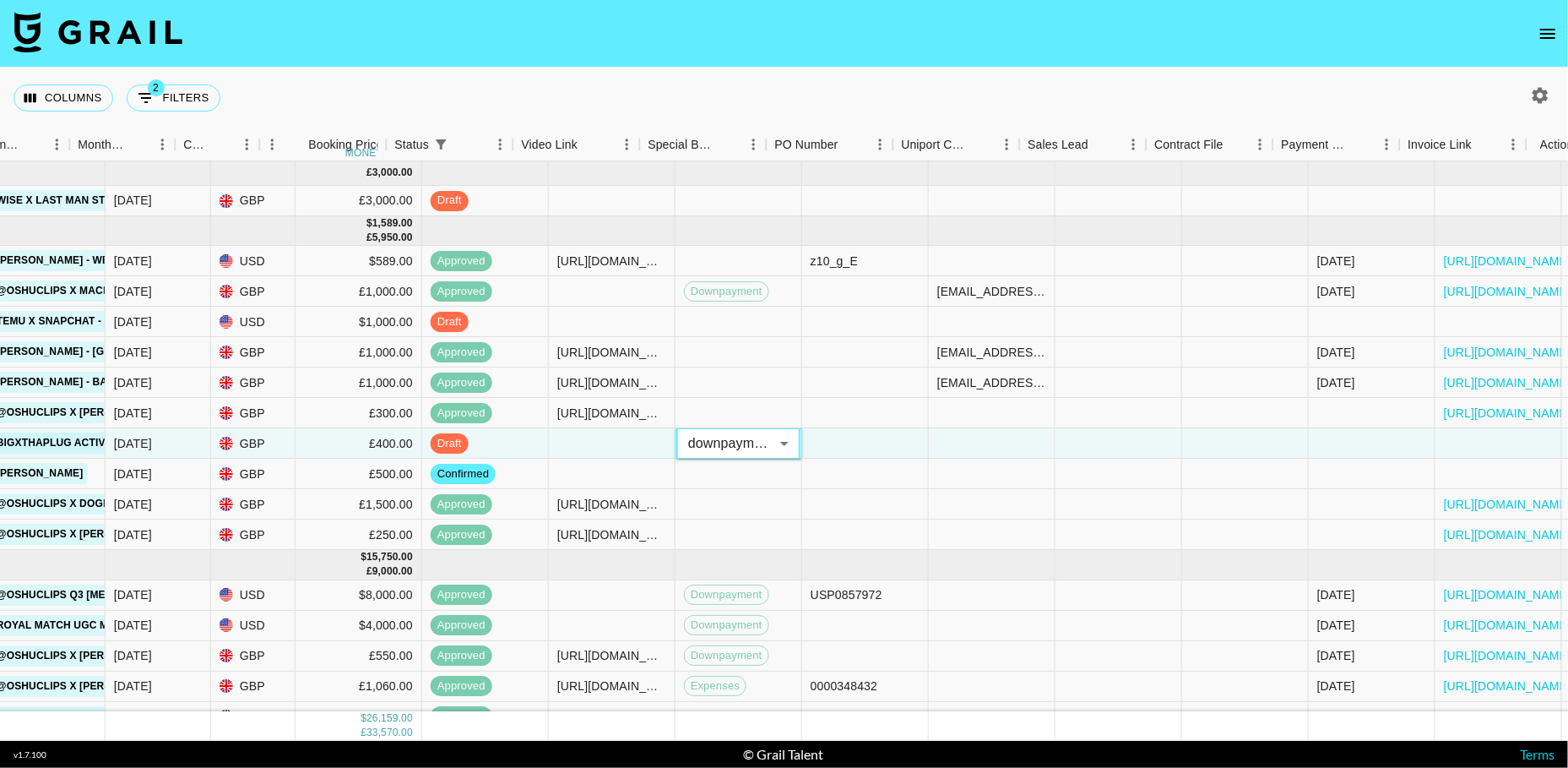
scroll to position [0, 1024]
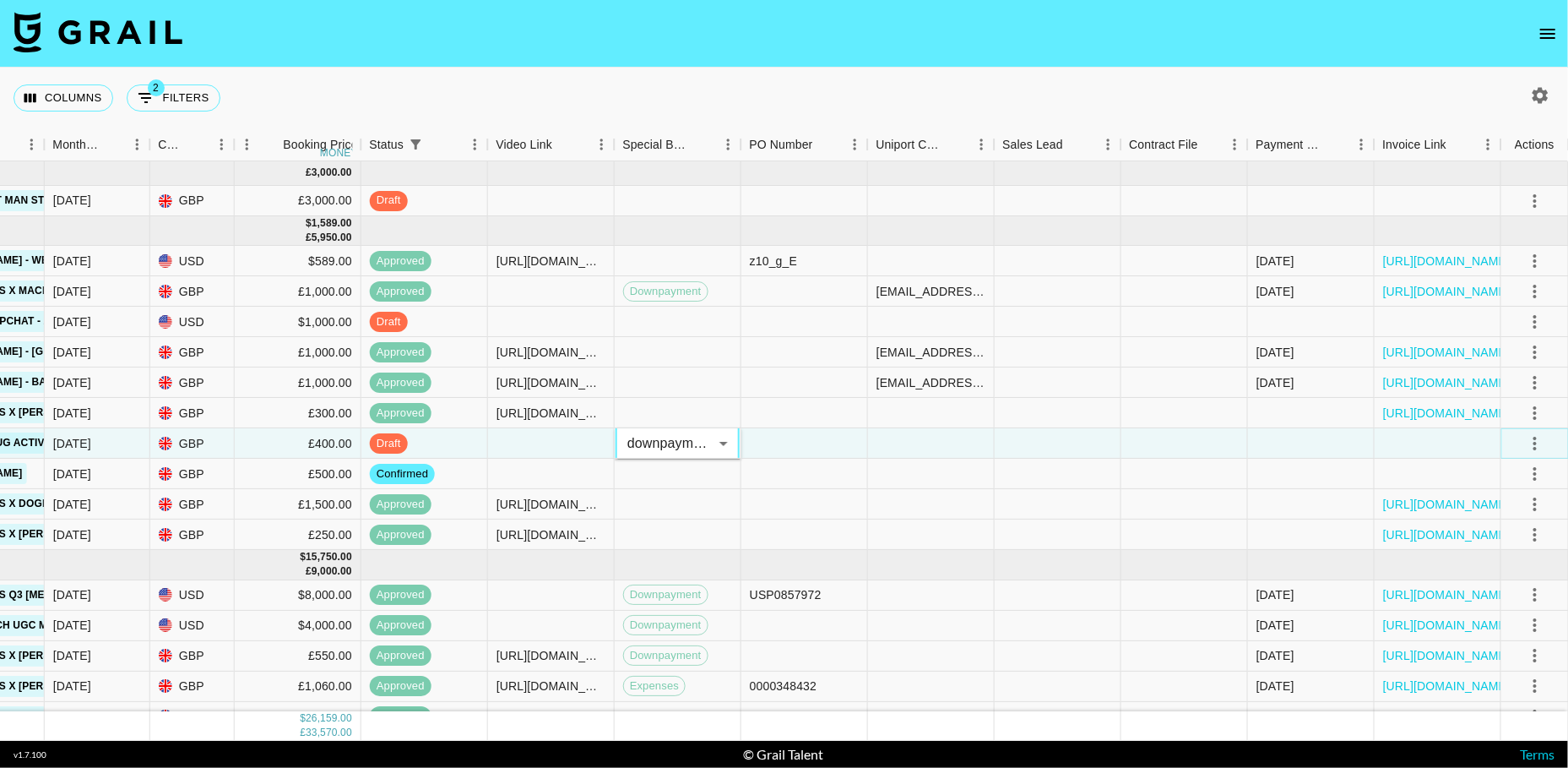
click at [1540, 445] on icon "select merge strategy" at bounding box center [1535, 443] width 20 height 20
click at [1495, 593] on div "Approve" at bounding box center [1498, 601] width 51 height 20
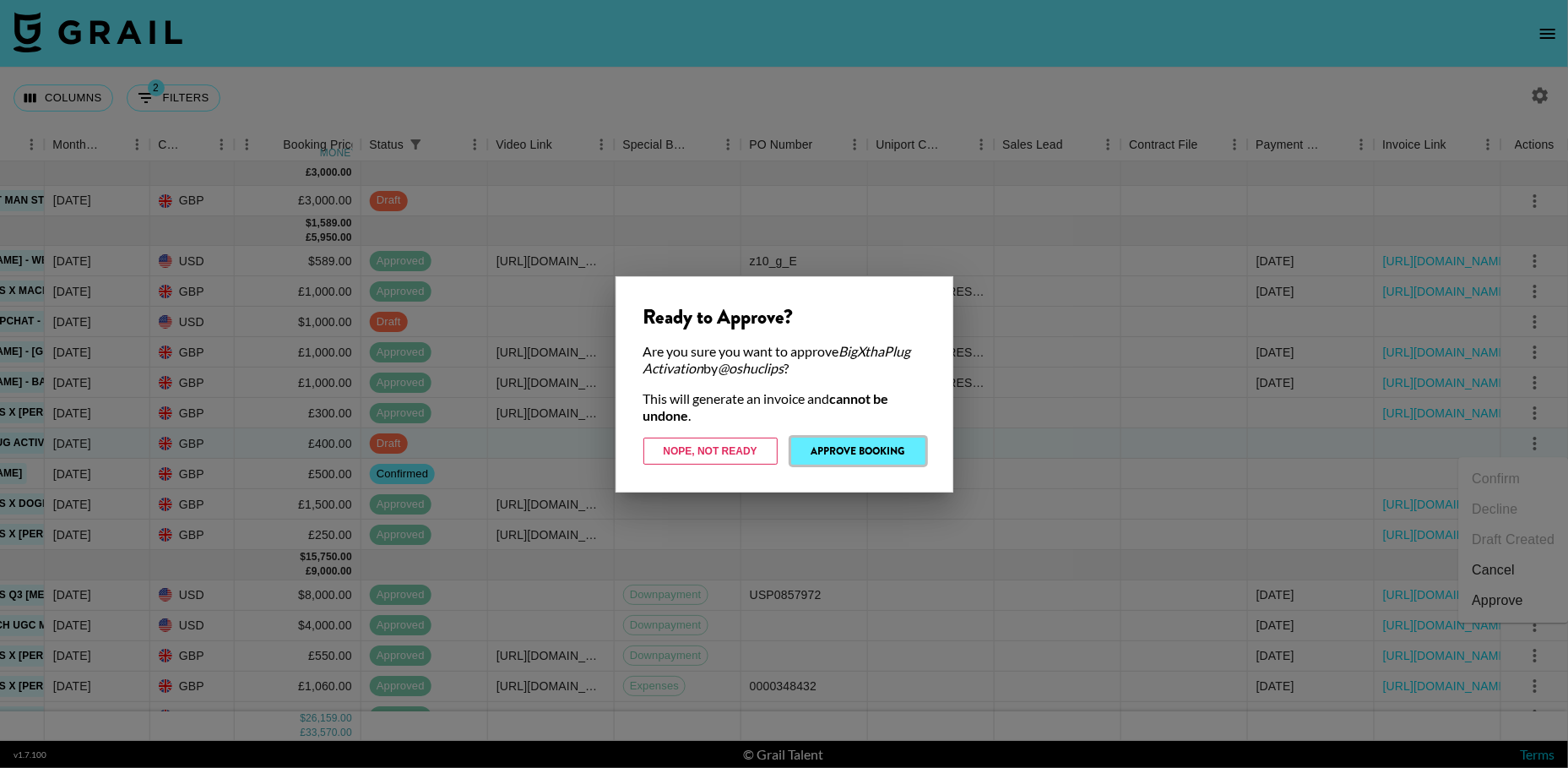
click at [865, 439] on button "Approve Booking" at bounding box center [859, 452] width 134 height 27
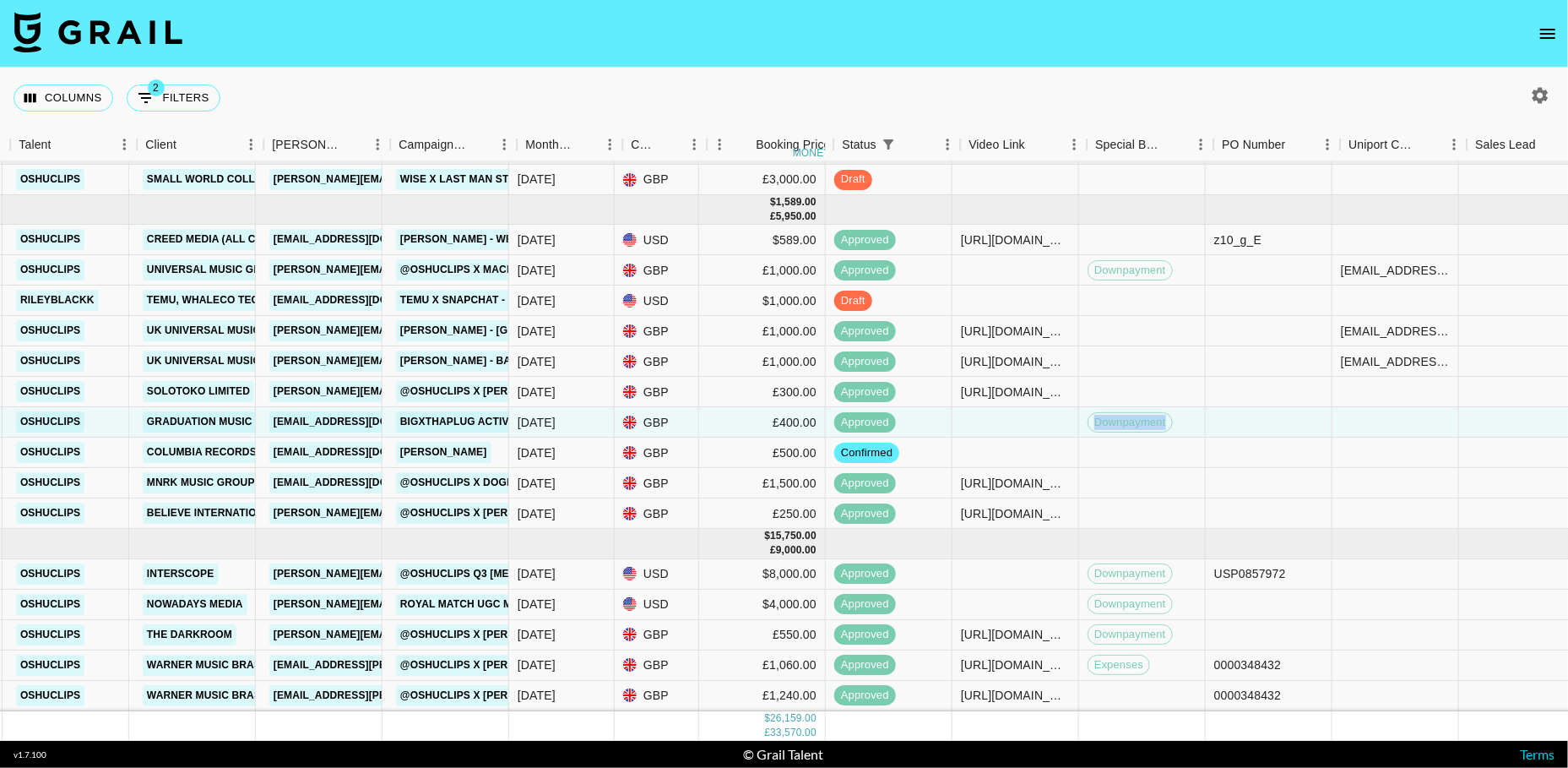
scroll to position [21, 492]
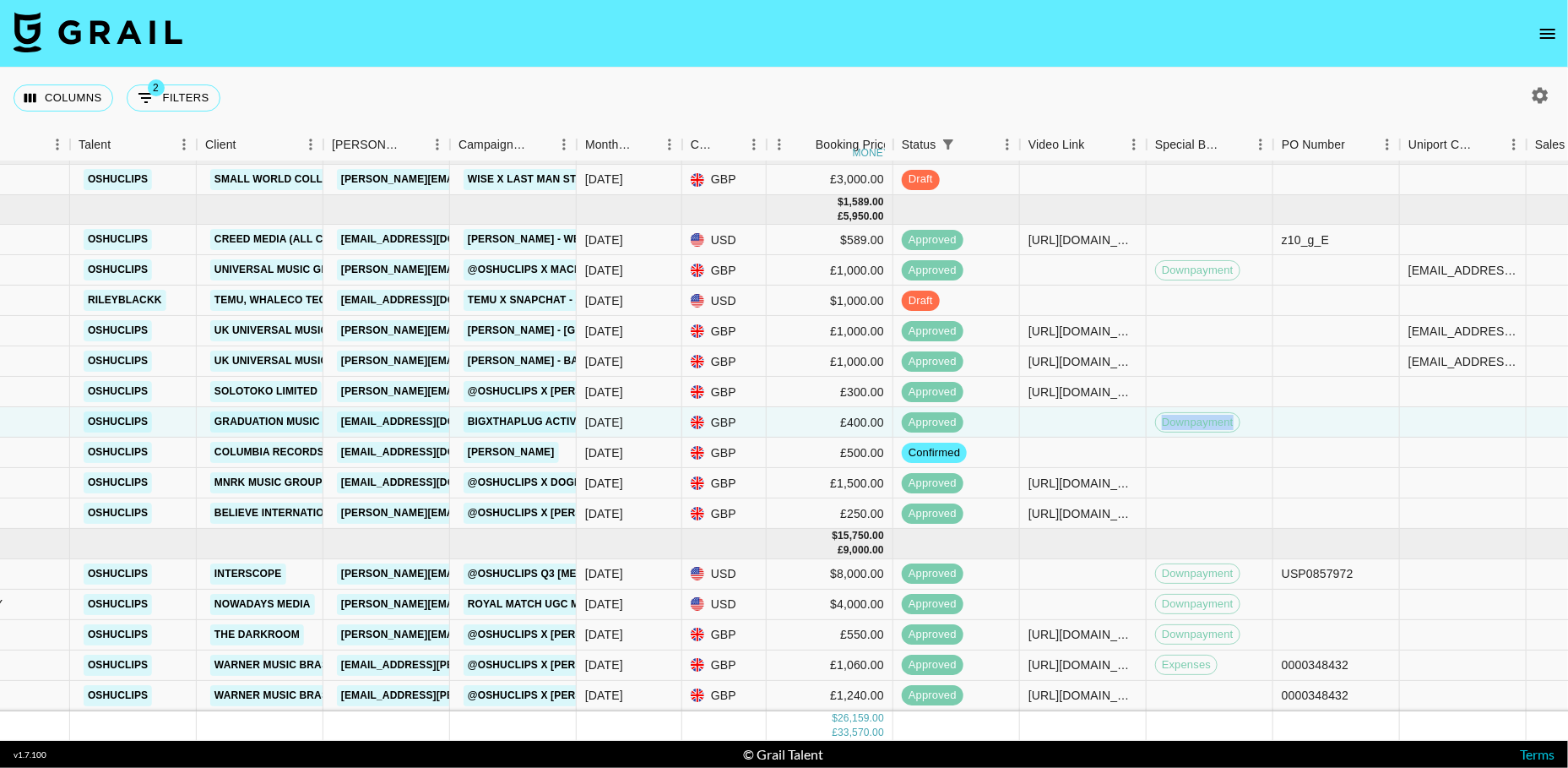
click at [1553, 31] on icon "open drawer" at bounding box center [1548, 34] width 20 height 20
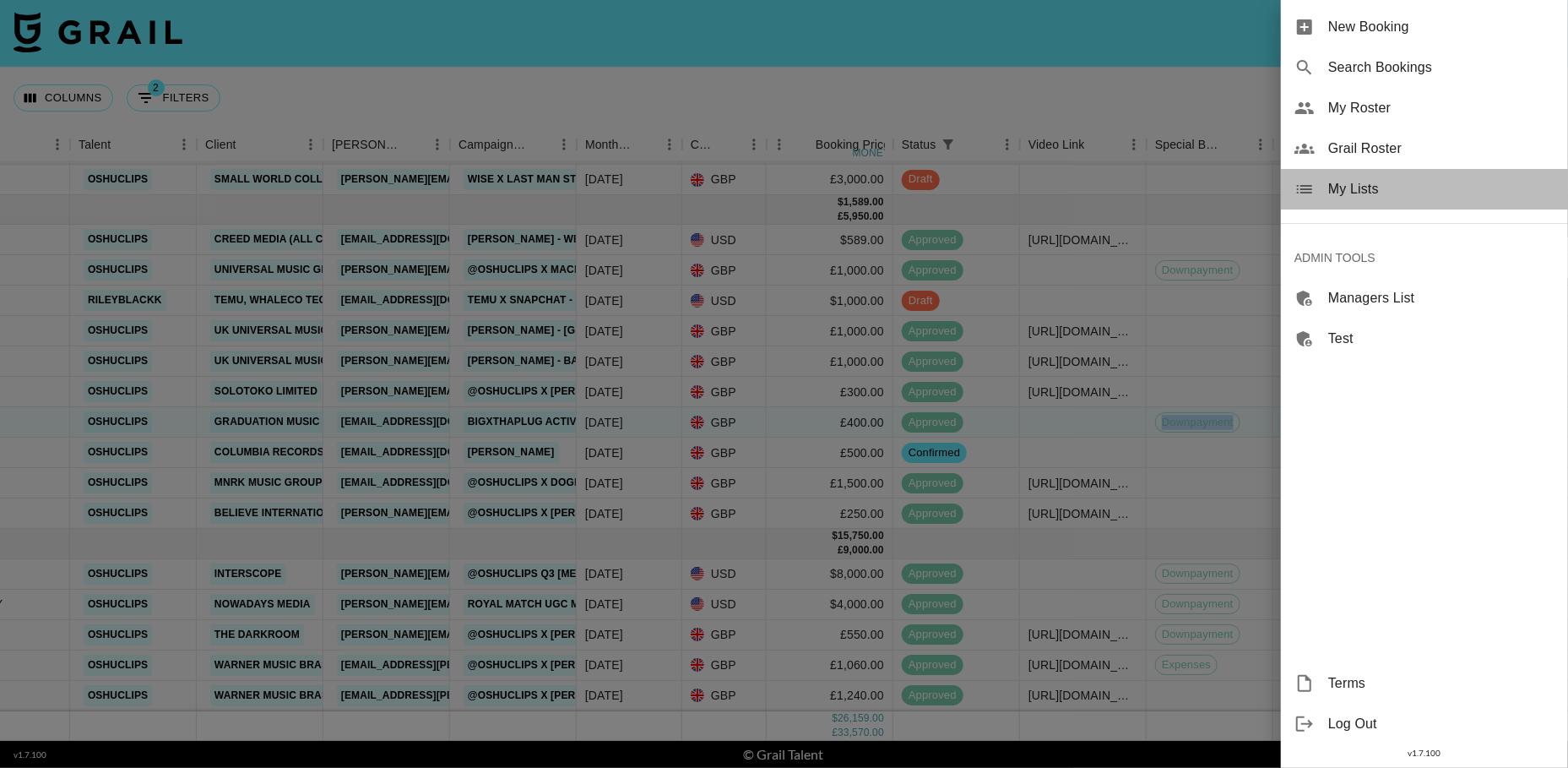
click at [1353, 183] on span "My Lists" at bounding box center [1442, 189] width 227 height 20
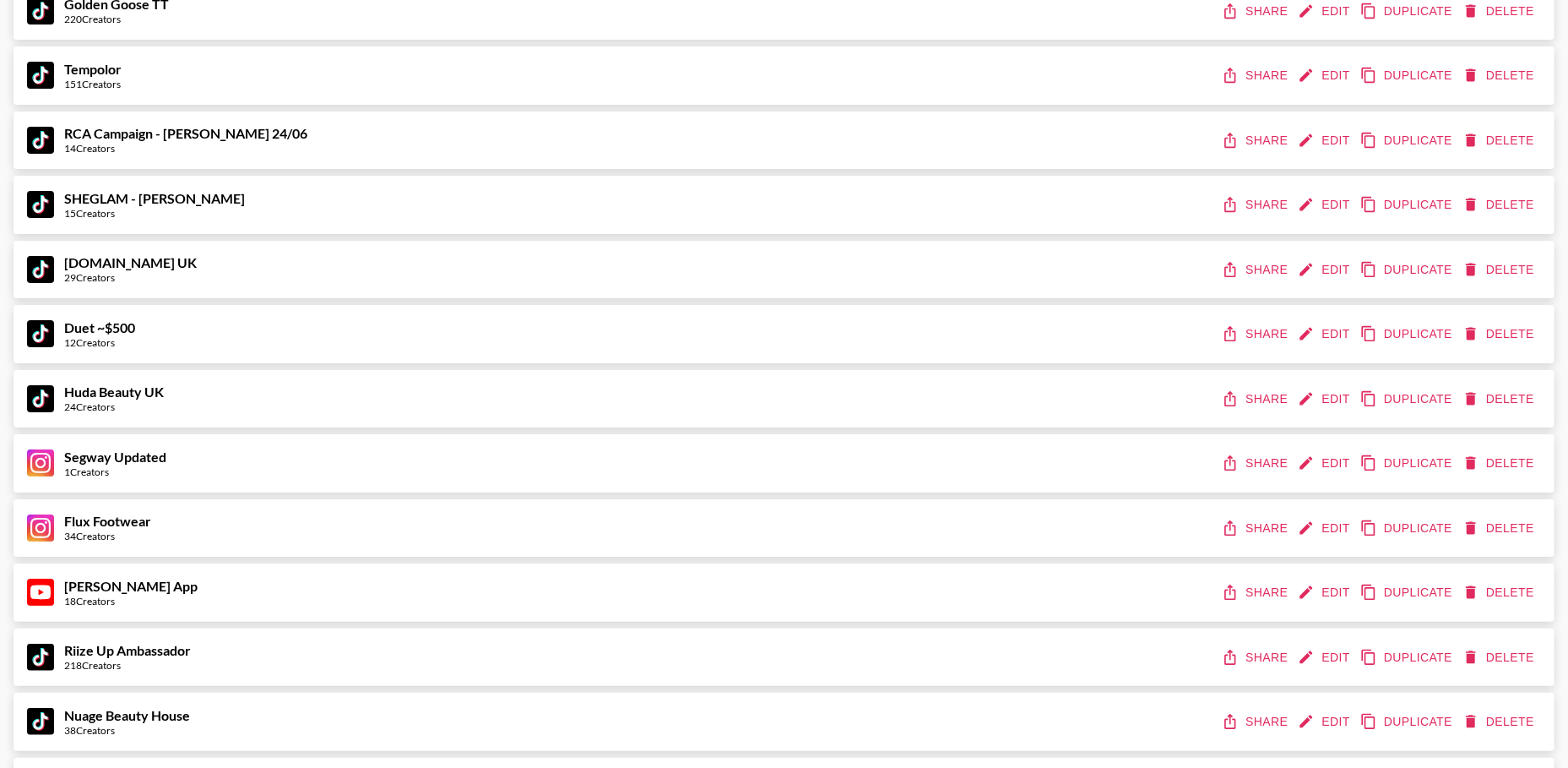
scroll to position [9585, 0]
